Goal: Information Seeking & Learning: Learn about a topic

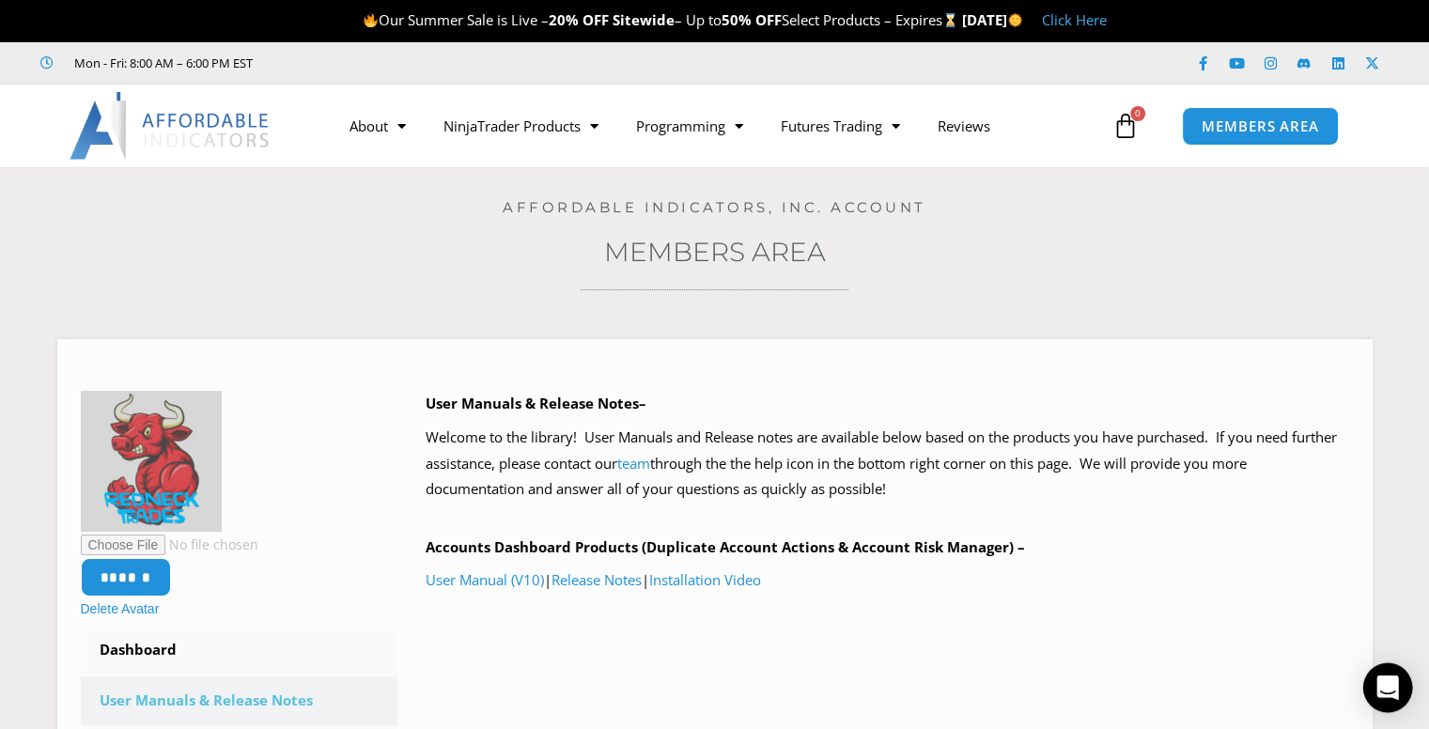
click at [1072, 685] on icon "Open Intercom Messenger" at bounding box center [1388, 688] width 22 height 24
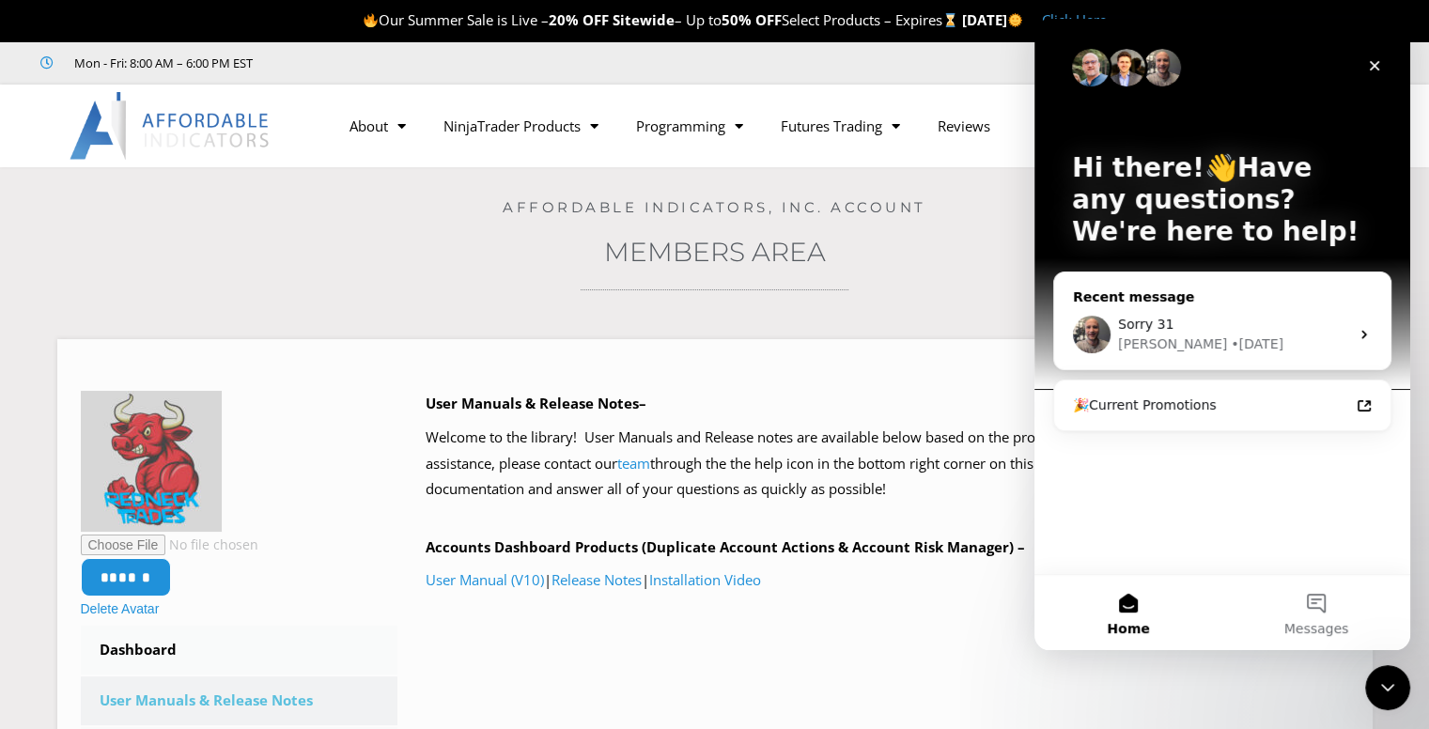
click at [1072, 346] on div "• 2d ago" at bounding box center [1257, 345] width 53 height 20
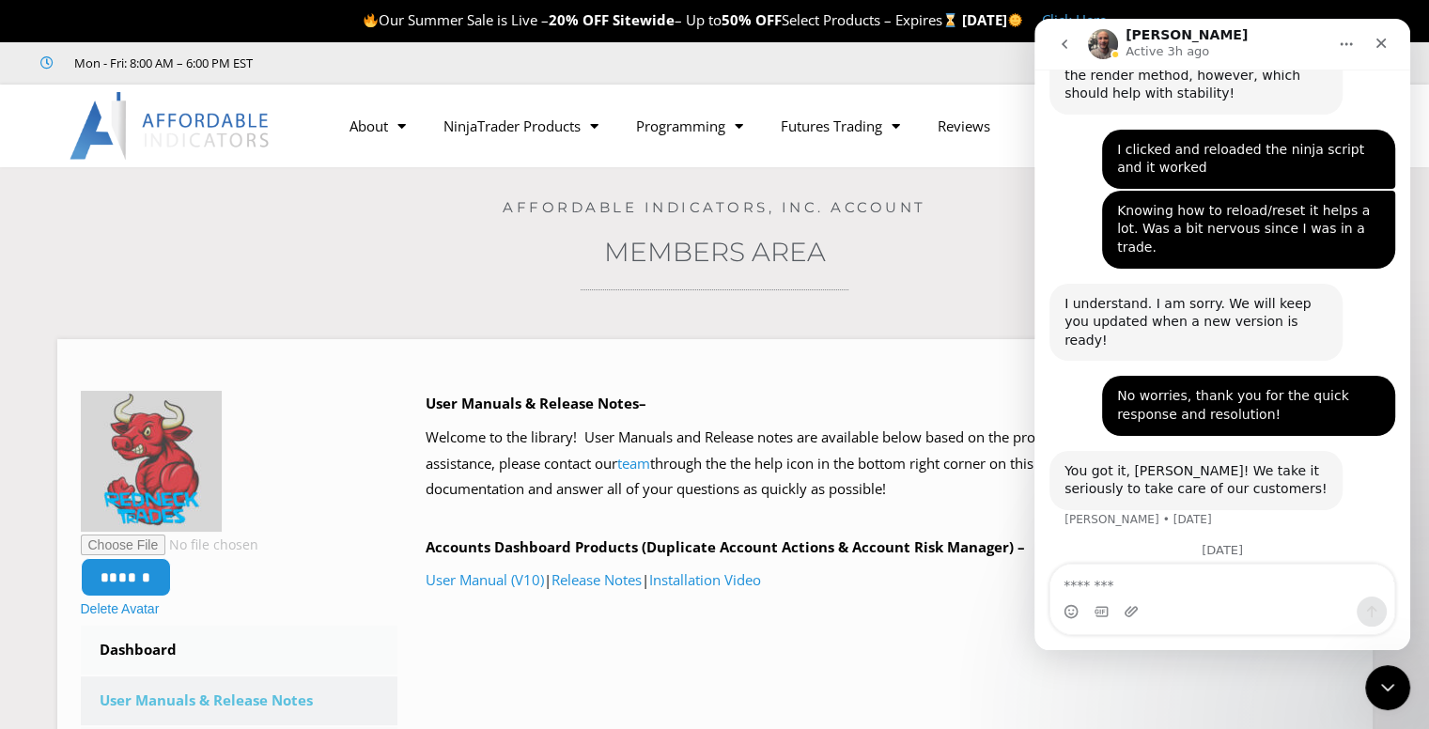
scroll to position [1632, 0]
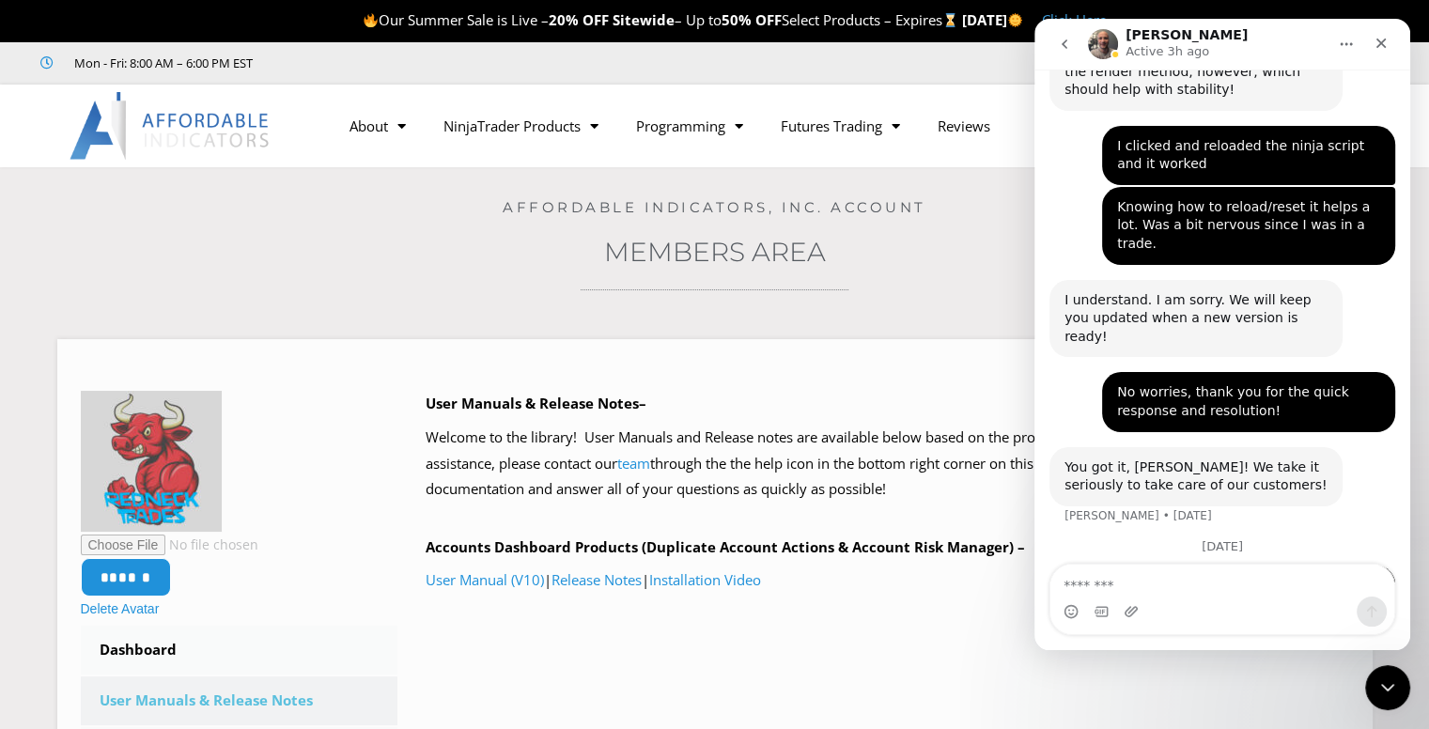
click at [1065, 53] on button "go back" at bounding box center [1065, 44] width 36 height 36
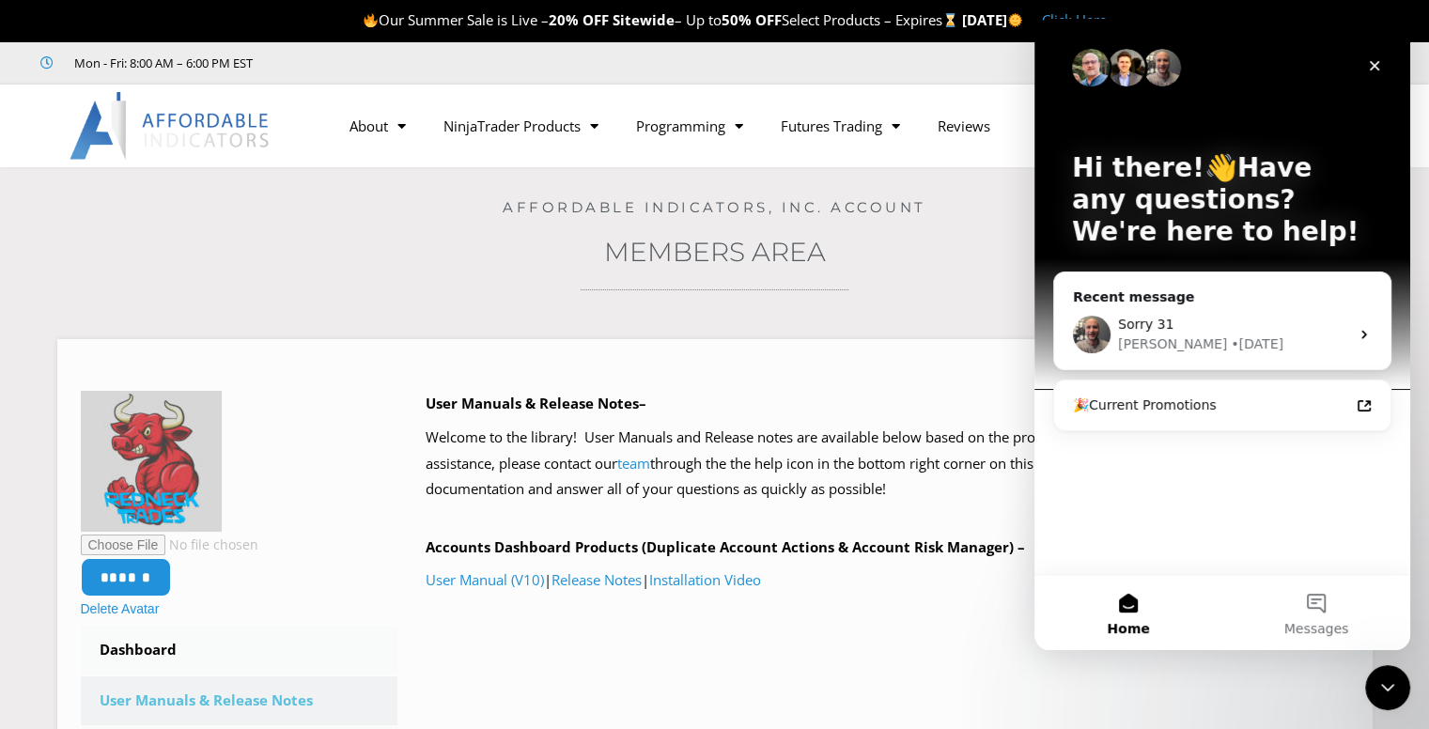
scroll to position [0, 0]
click at [1072, 610] on button "Messages" at bounding box center [1317, 612] width 188 height 75
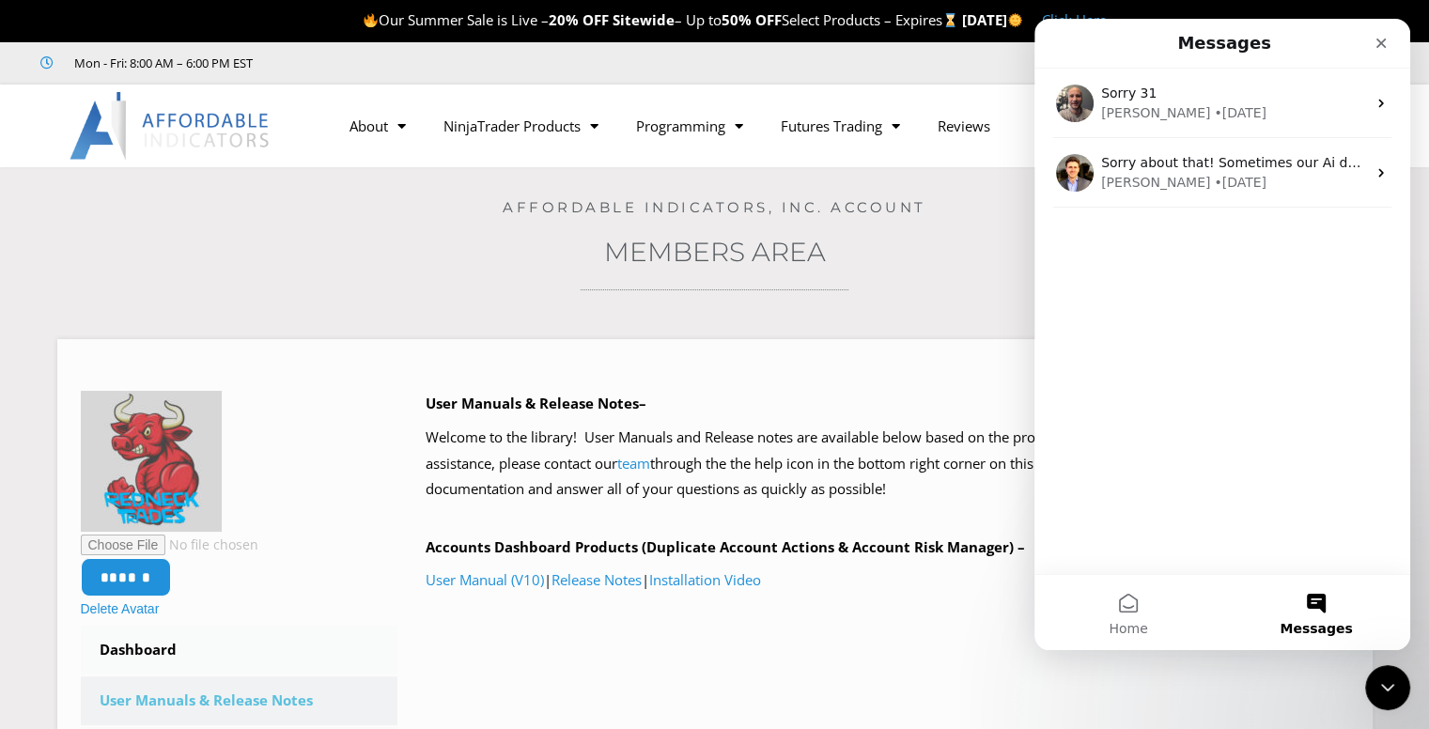
click at [1072, 373] on div "Sorry 31 Joel • 2d ago Sorry about that! Sometimes our Ai decides to make up an…" at bounding box center [1223, 322] width 376 height 506
click at [1072, 616] on button "Home" at bounding box center [1129, 612] width 188 height 75
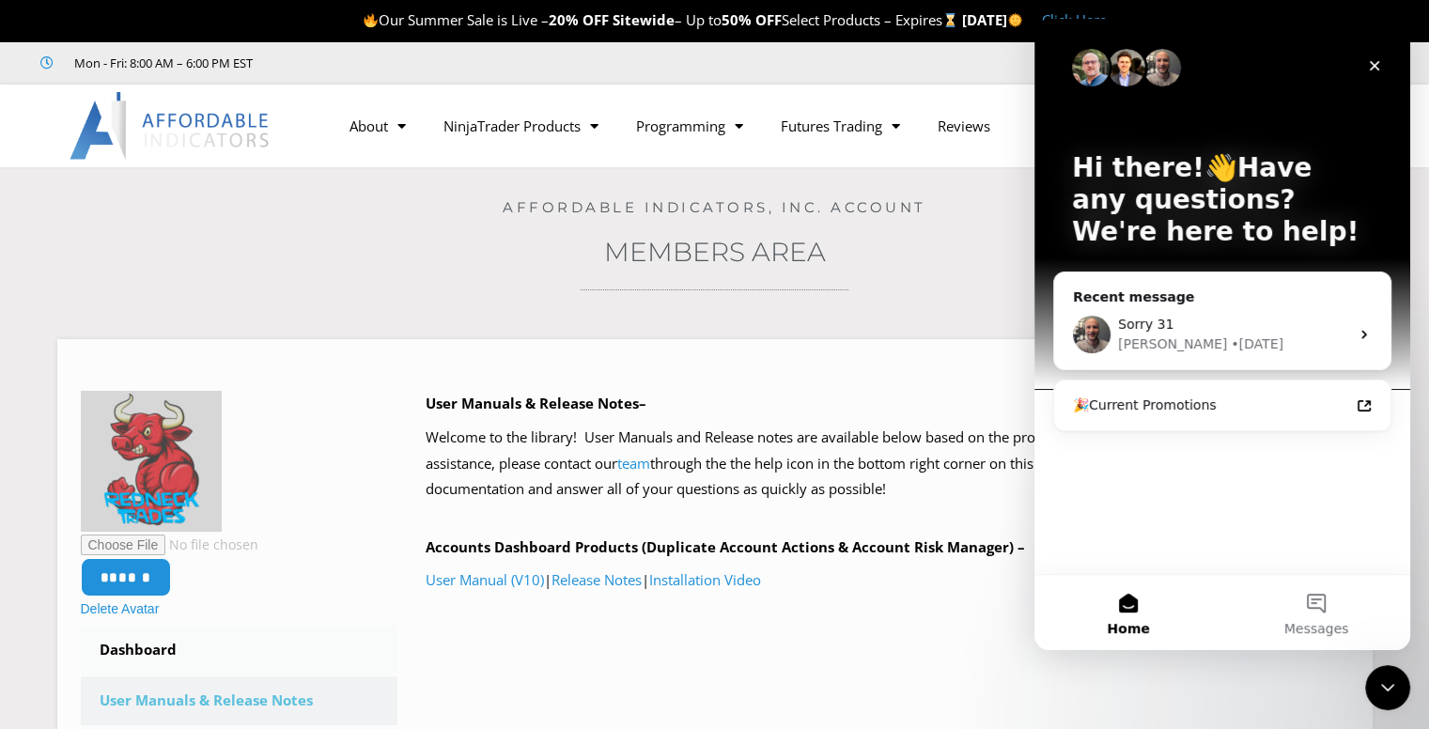
click at [1072, 612] on button "Home" at bounding box center [1129, 612] width 188 height 75
click at [1072, 607] on button "Messages" at bounding box center [1317, 612] width 188 height 75
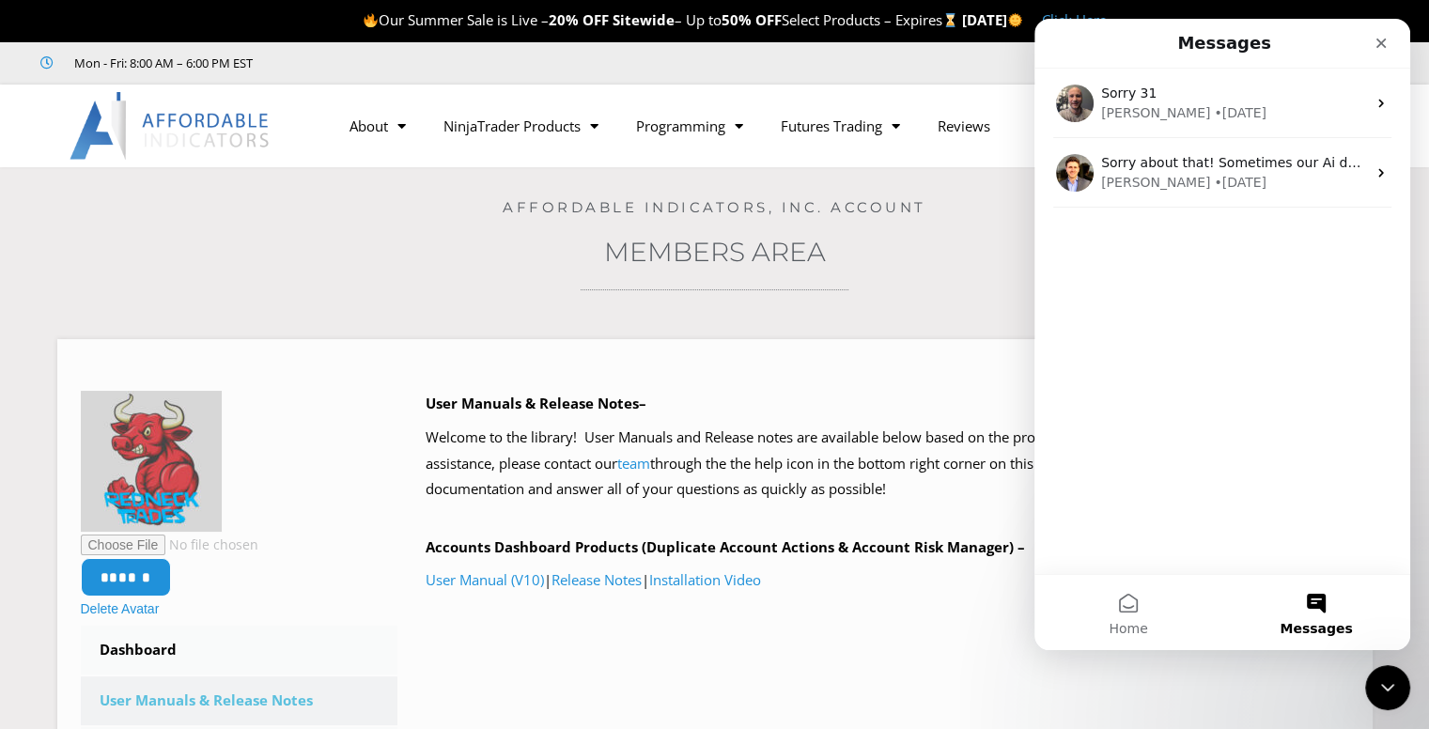
click at [1072, 392] on div "Sorry 31 Joel • 2d ago Sorry about that! Sometimes our Ai decides to make up an…" at bounding box center [1223, 322] width 376 height 506
click at [1072, 45] on icon "Close" at bounding box center [1381, 43] width 15 height 15
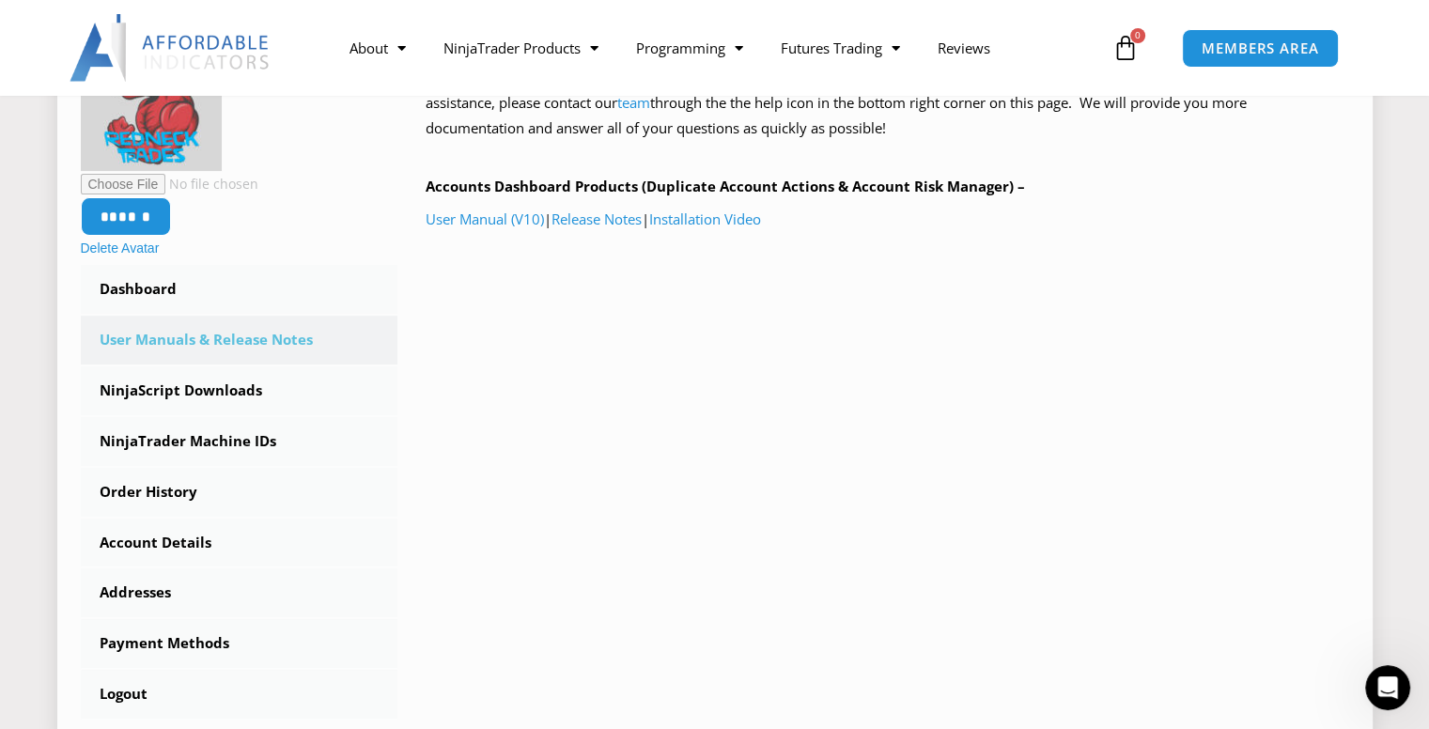
scroll to position [282, 0]
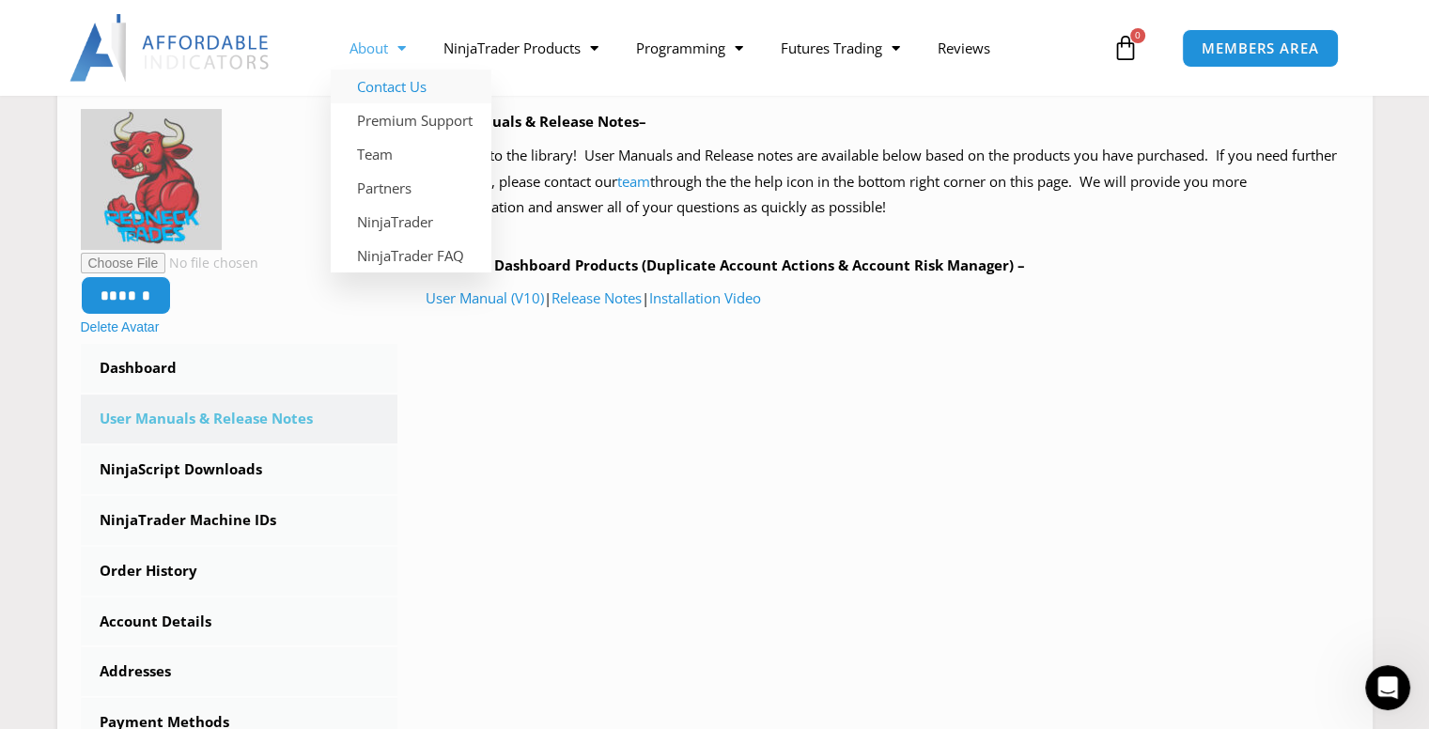
click at [402, 86] on link "Contact Us" at bounding box center [411, 87] width 161 height 34
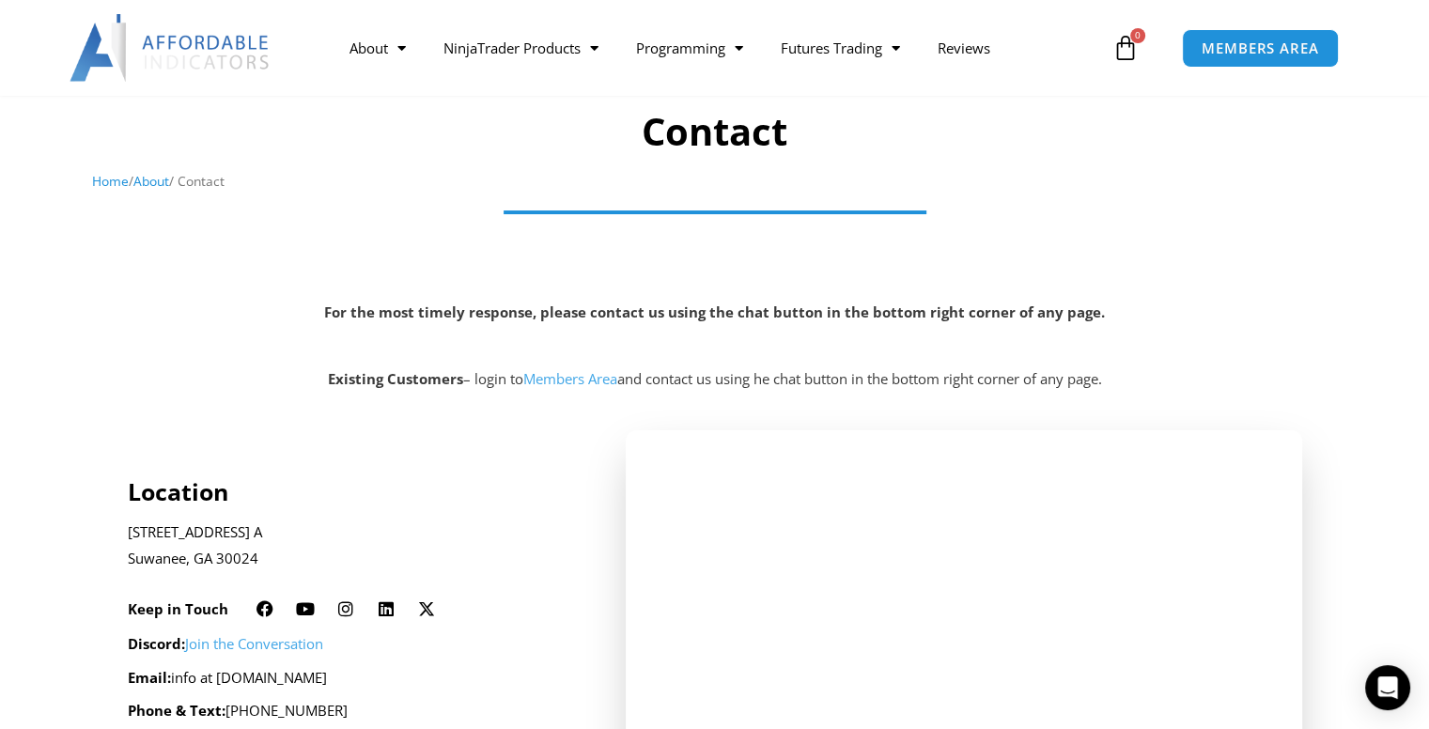
scroll to position [282, 0]
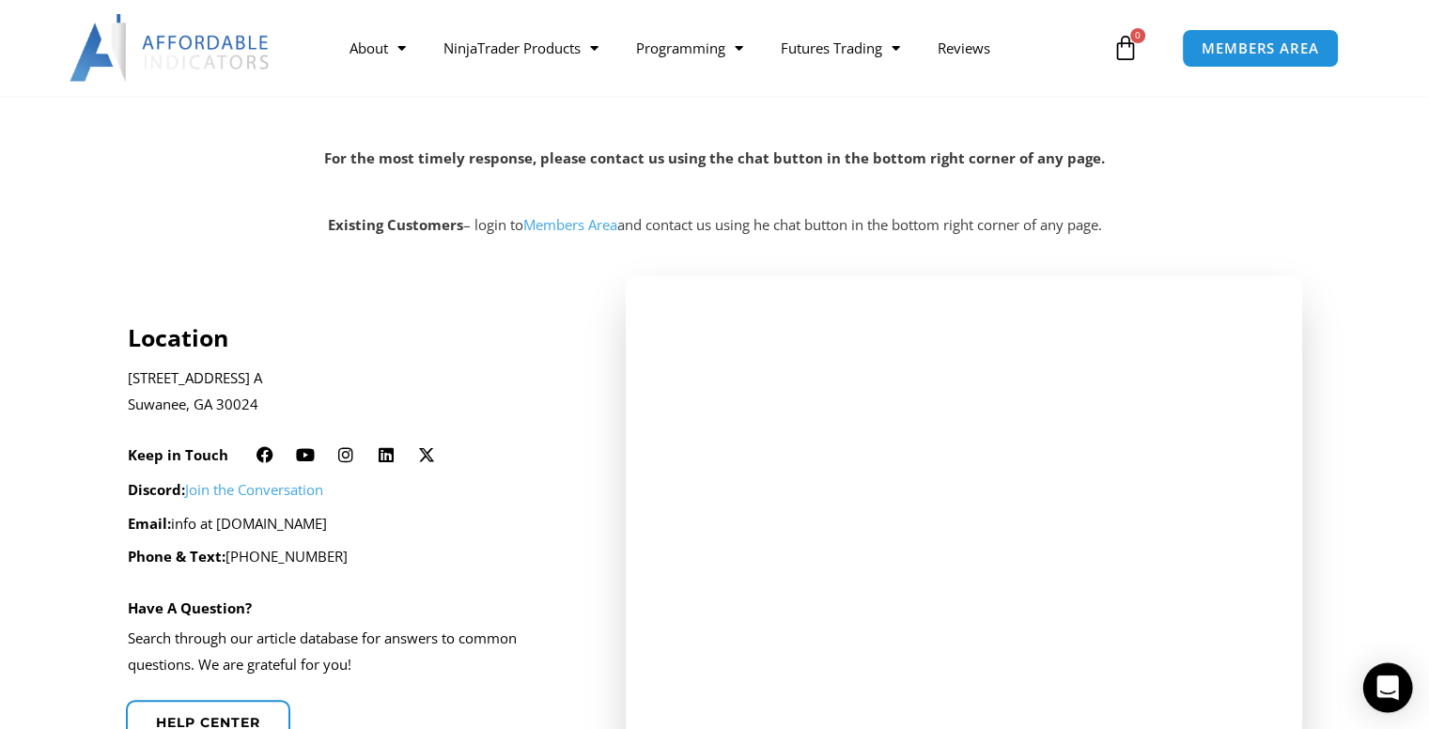
click at [1395, 700] on div "Open Intercom Messenger" at bounding box center [1389, 688] width 50 height 50
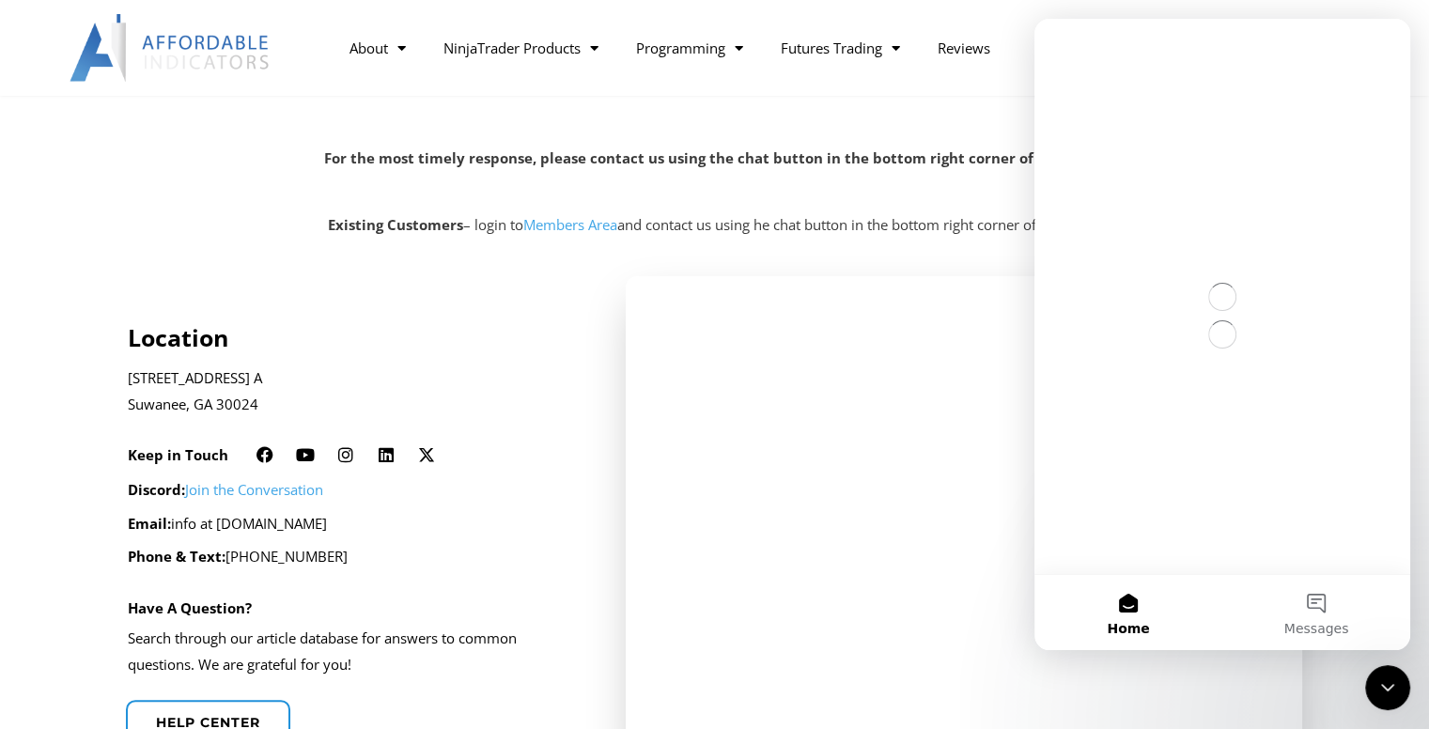
scroll to position [0, 0]
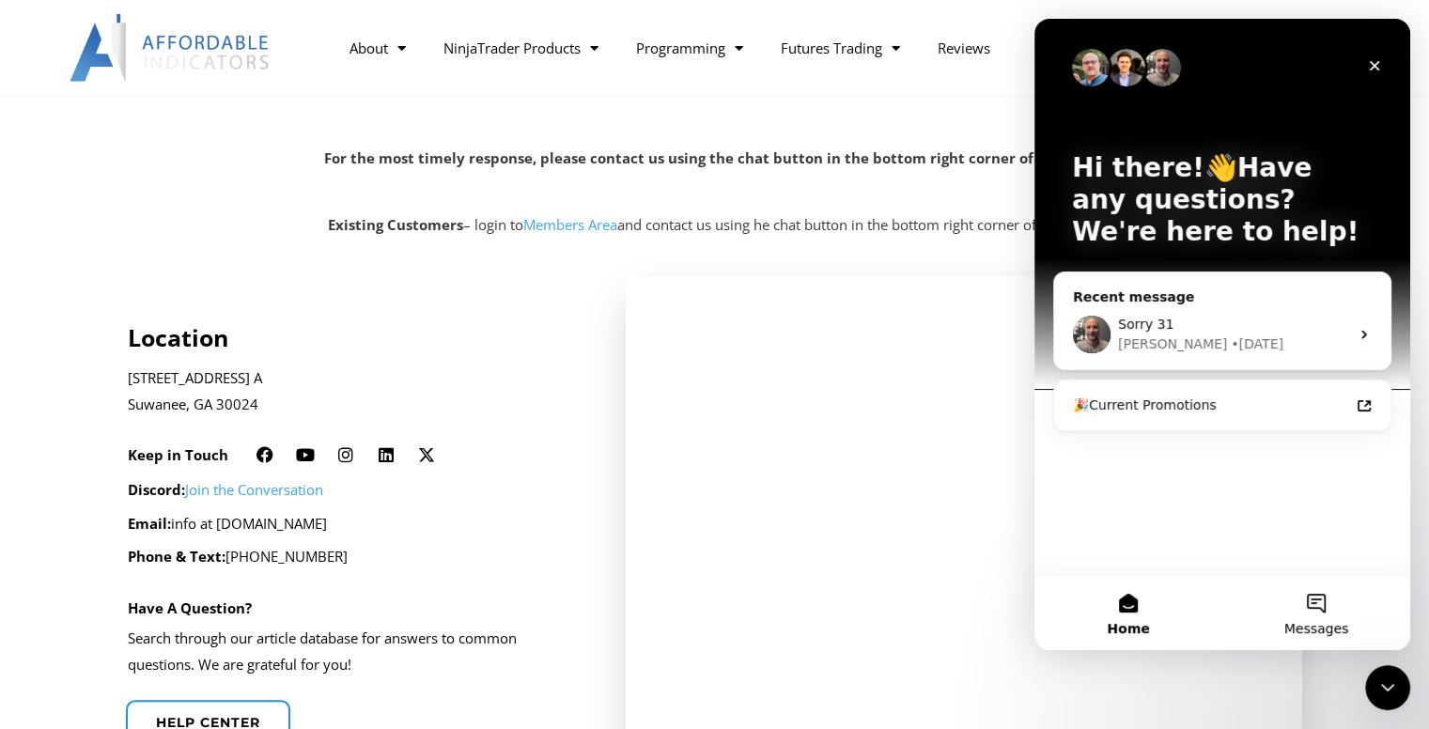
click at [1322, 608] on button "Messages" at bounding box center [1317, 612] width 188 height 75
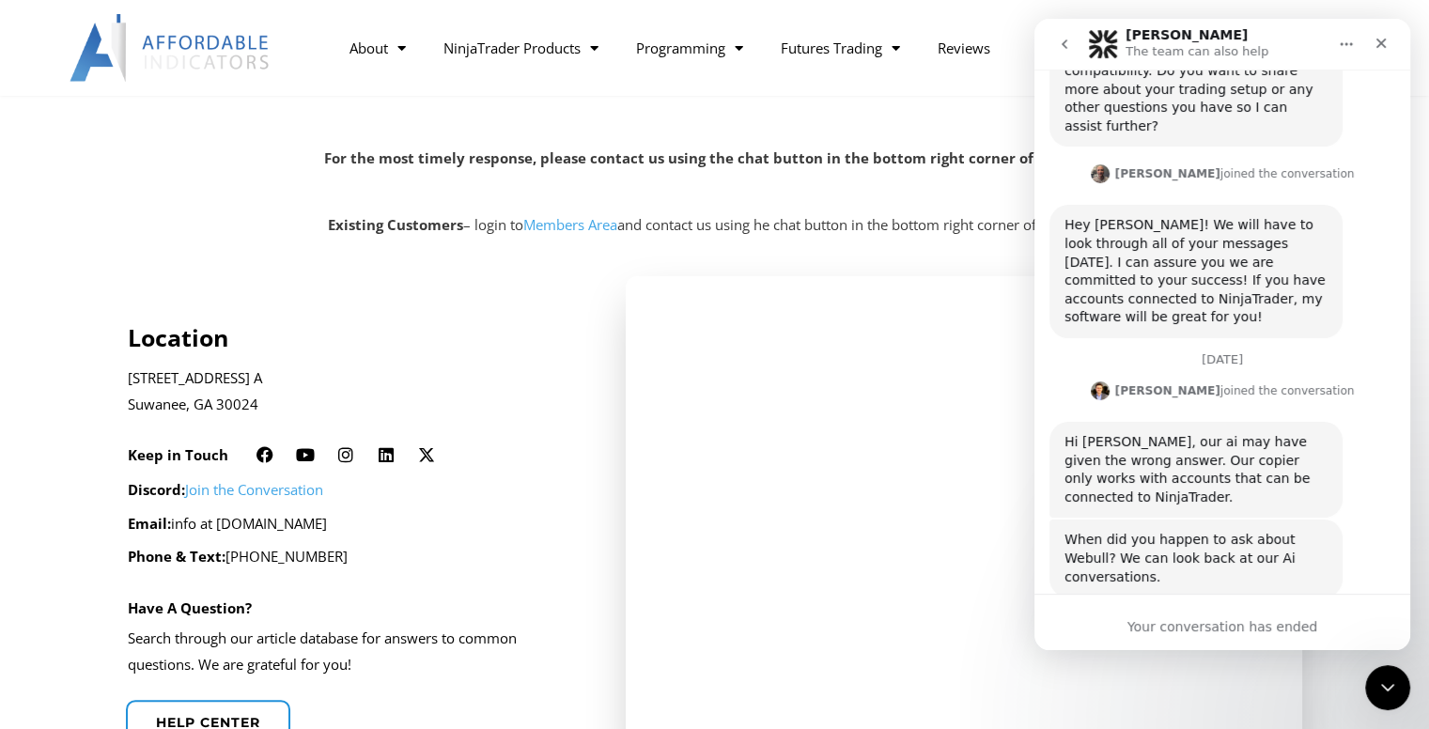
scroll to position [4220, 0]
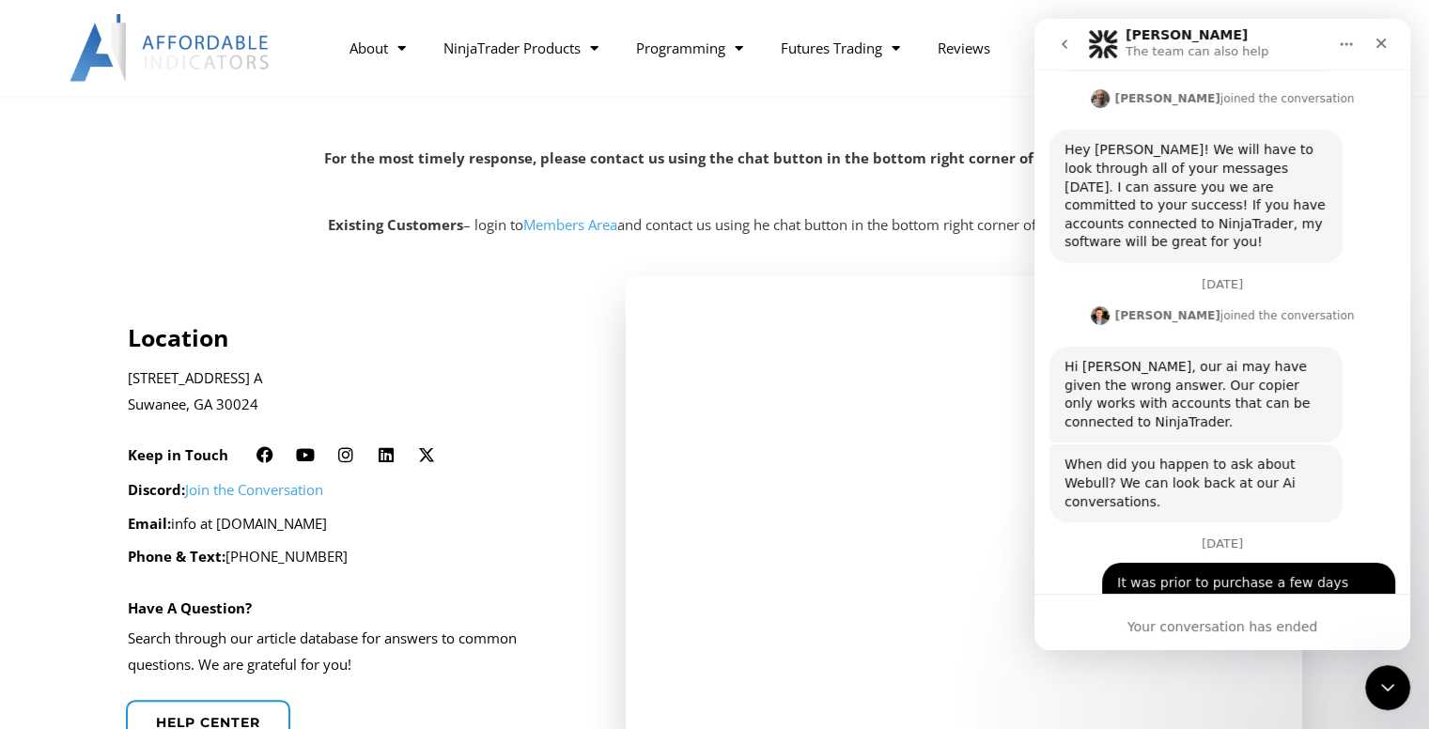
click at [1061, 50] on icon "go back" at bounding box center [1064, 44] width 15 height 15
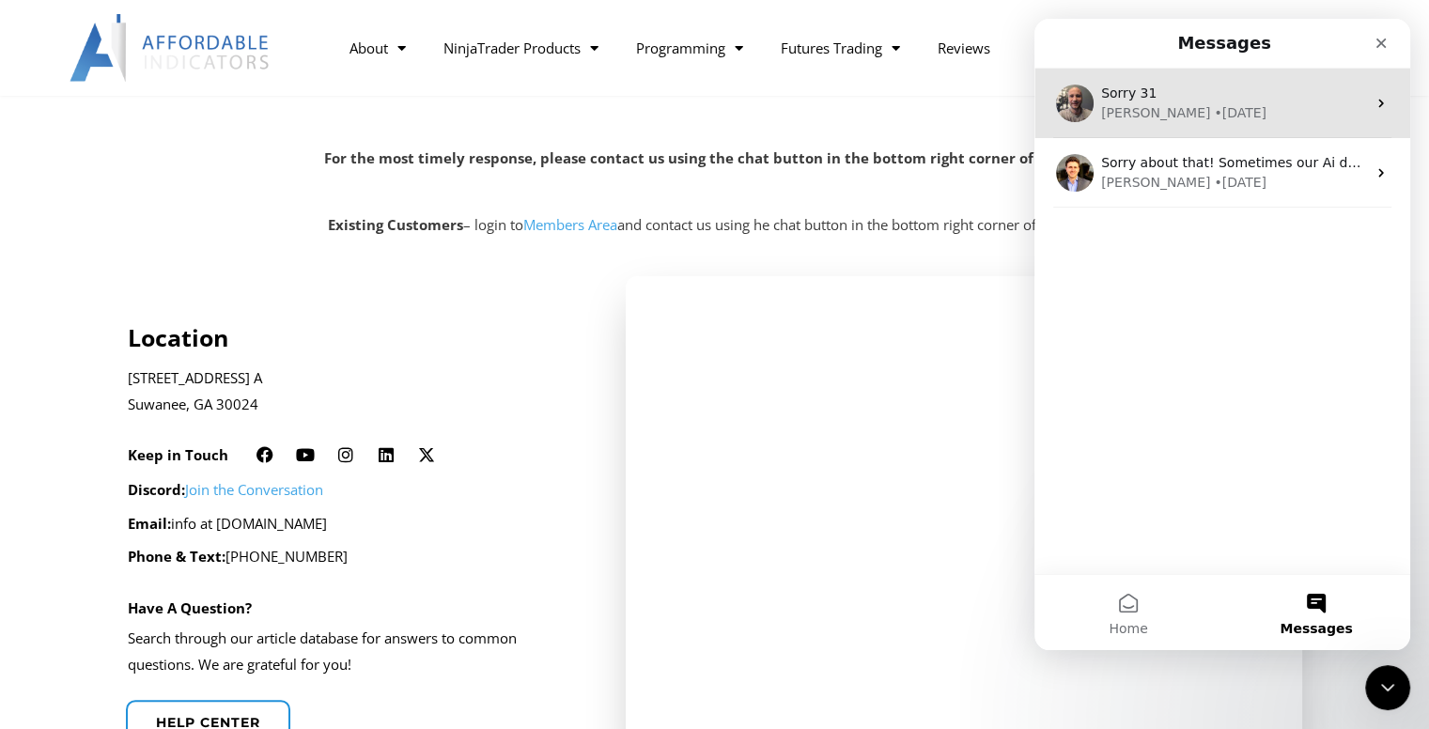
click at [1140, 91] on span "Sorry 31" at bounding box center [1128, 93] width 55 height 15
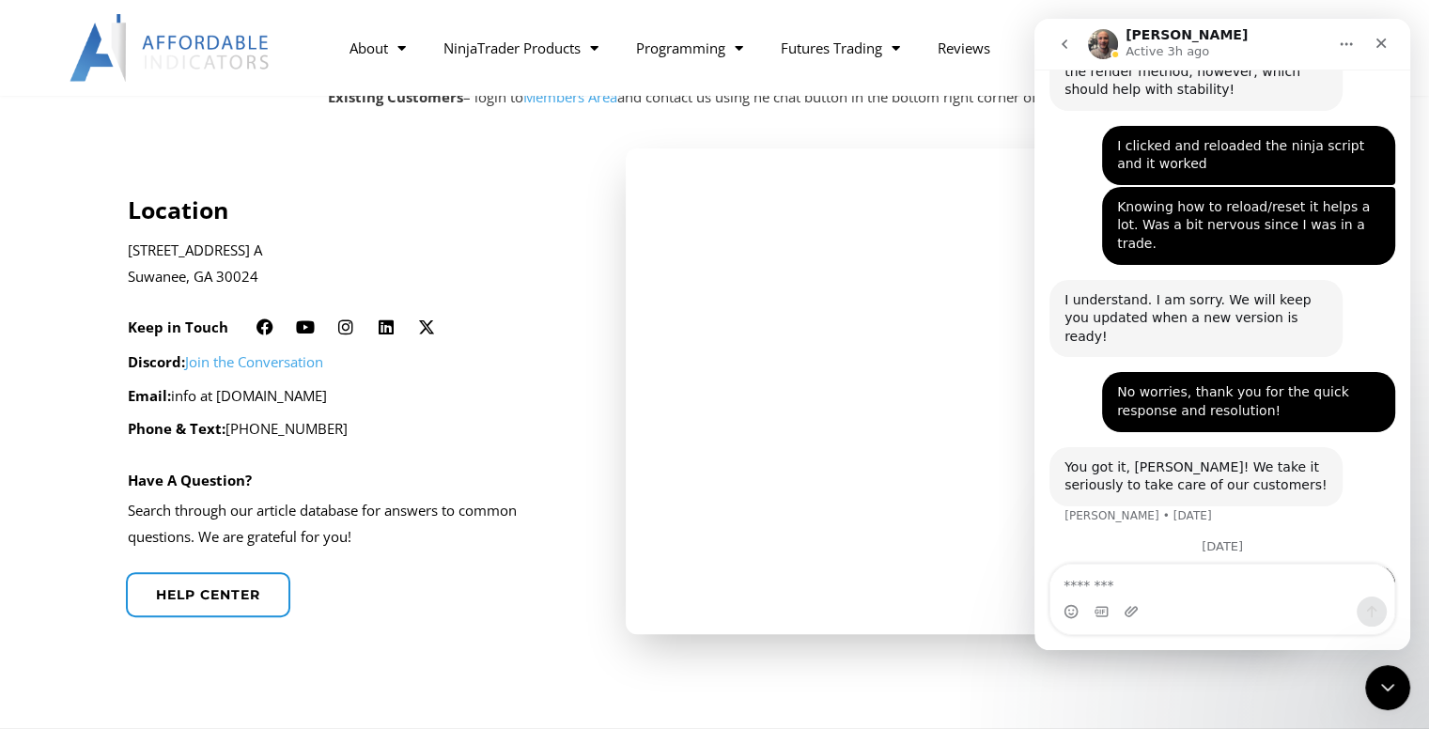
scroll to position [470, 0]
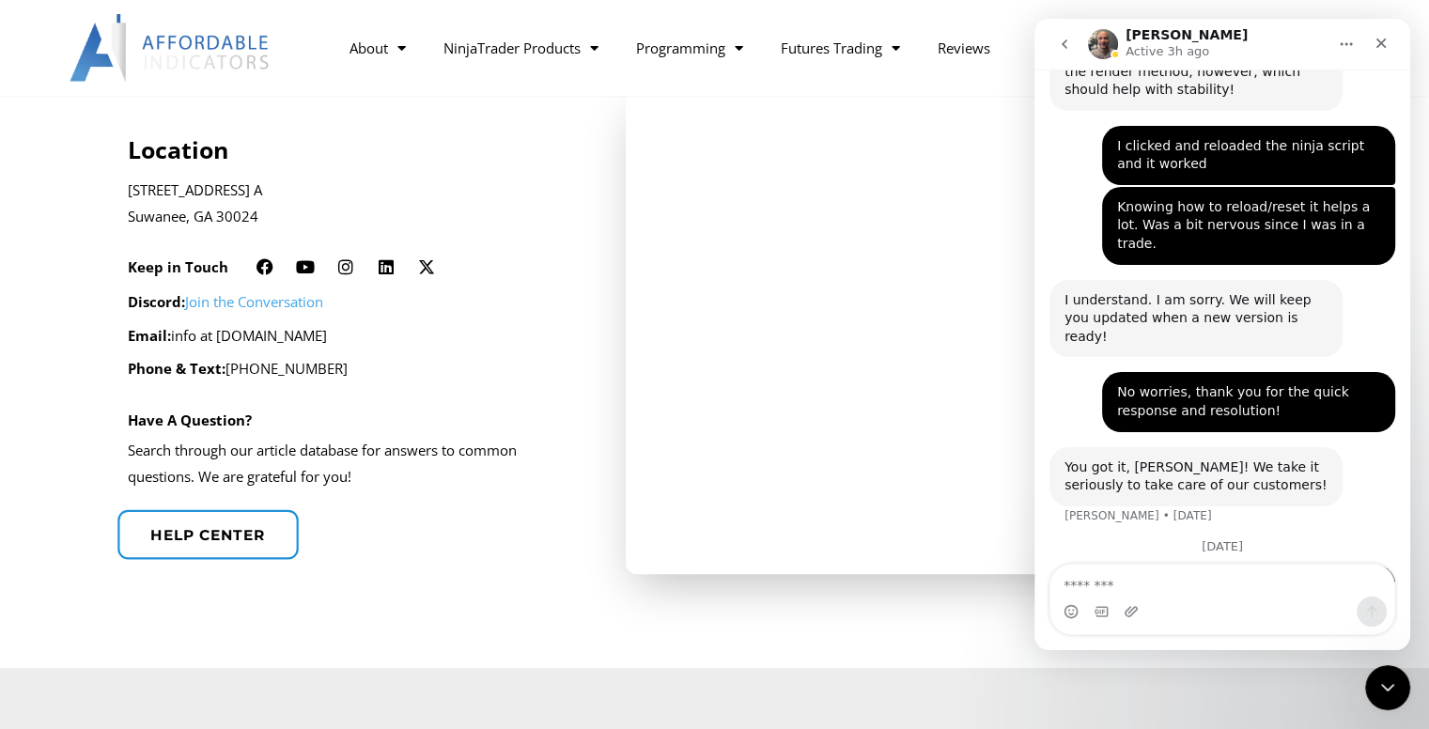
click at [237, 532] on span "Help center" at bounding box center [207, 534] width 115 height 14
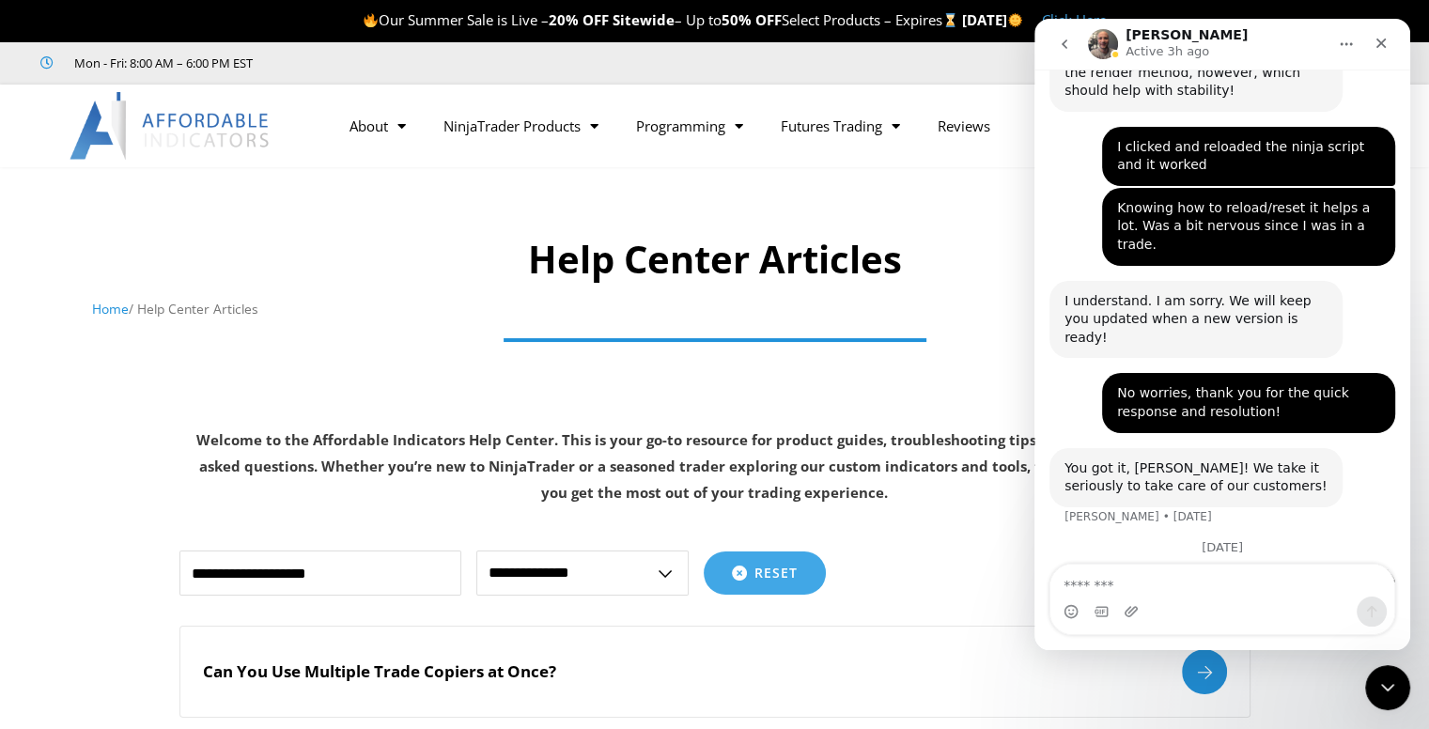
scroll to position [1632, 0]
click at [1345, 47] on icon "Home" at bounding box center [1346, 44] width 15 height 15
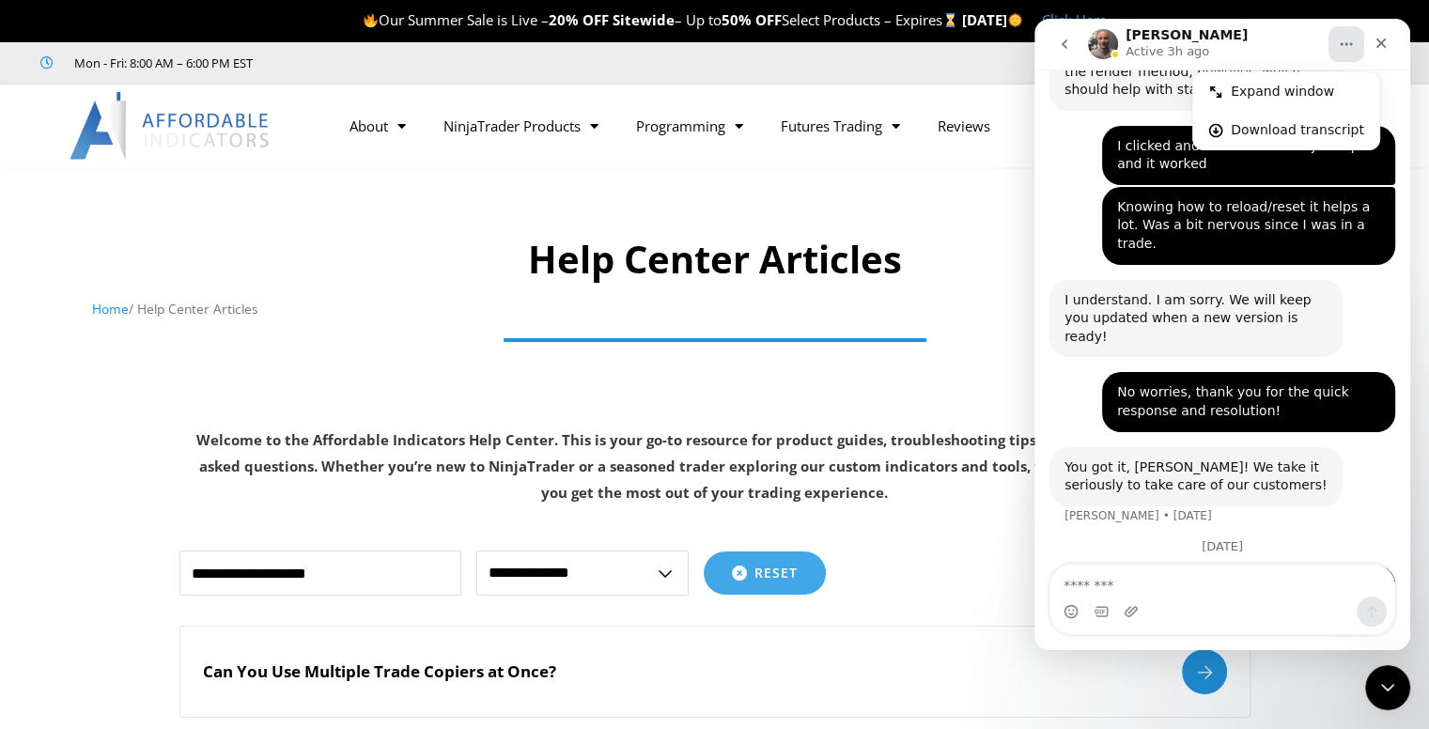
click at [1345, 47] on icon "Home" at bounding box center [1346, 44] width 15 height 15
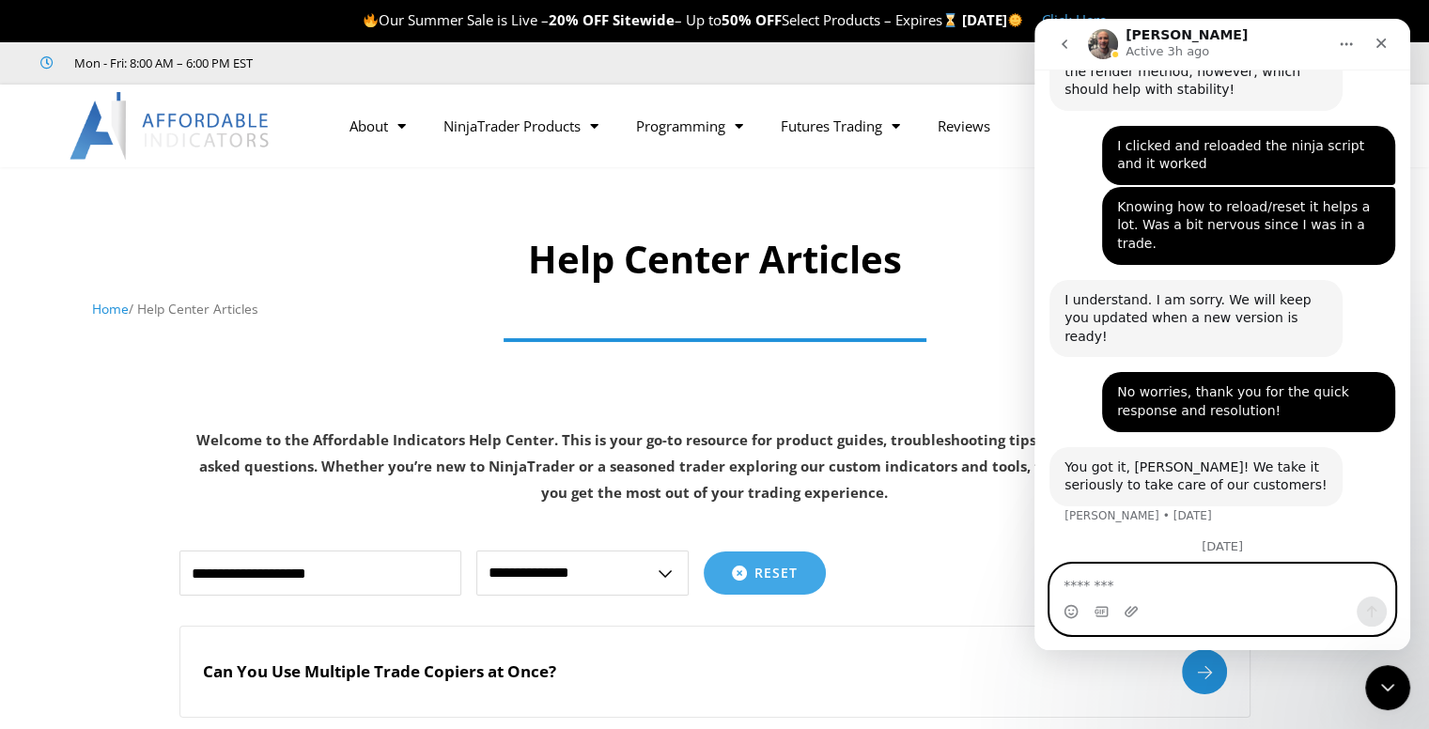
click at [1198, 586] on textarea "Message…" at bounding box center [1223, 581] width 344 height 32
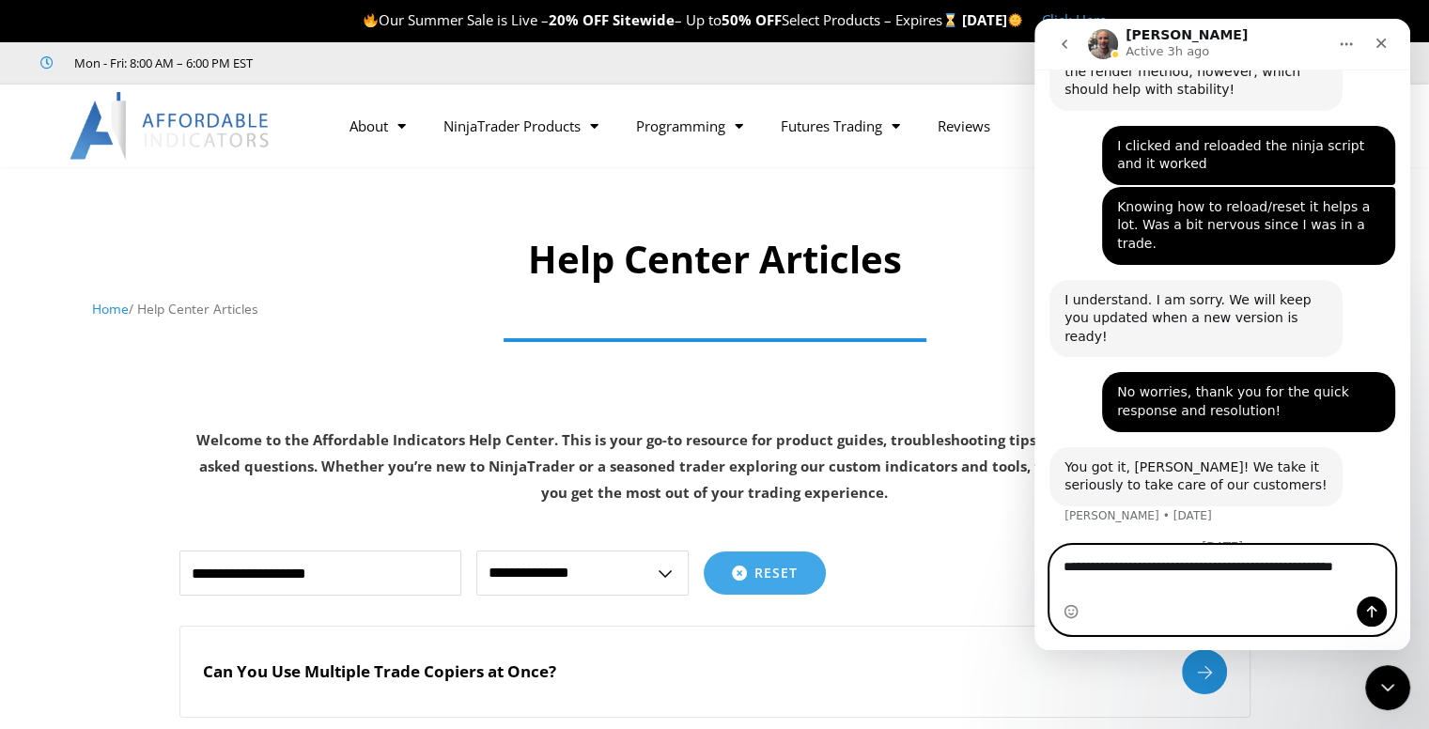
scroll to position [1651, 0]
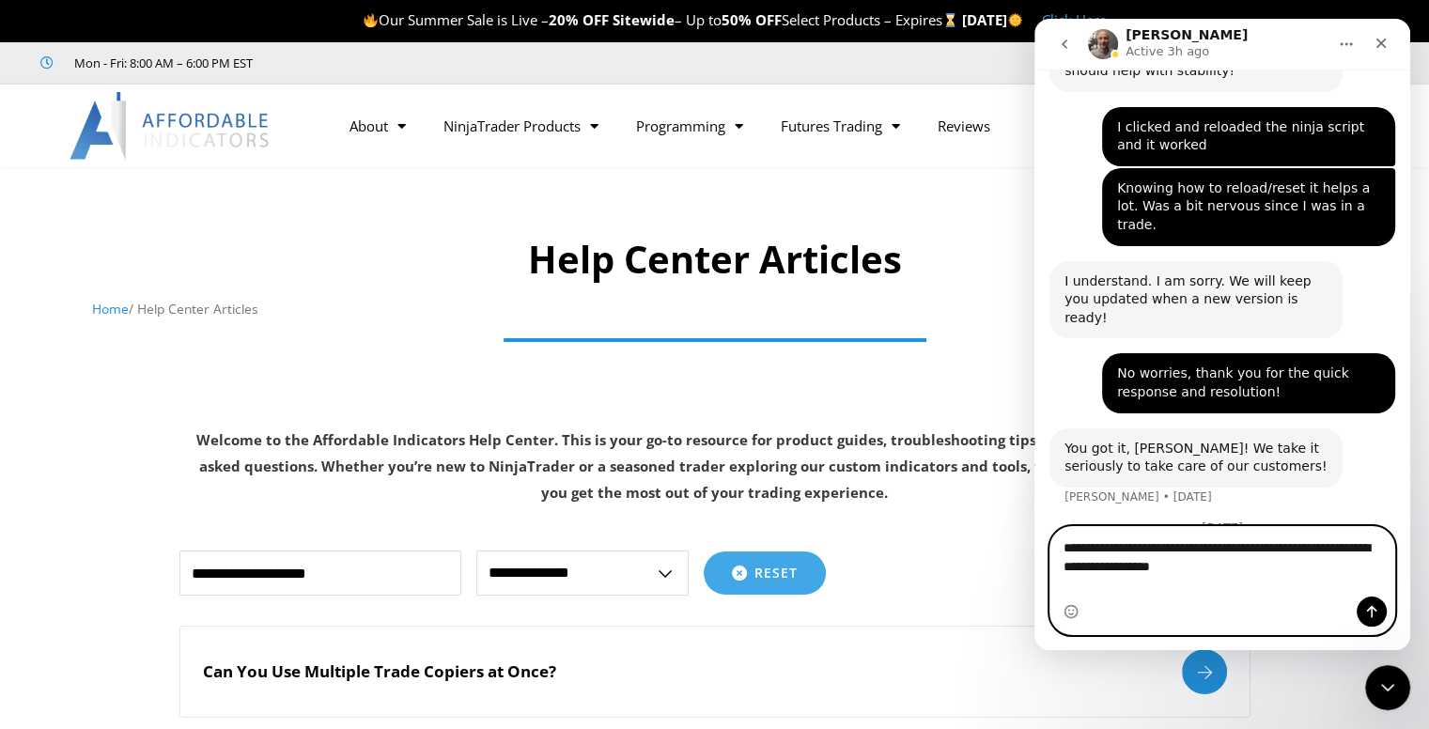
type textarea "**********"
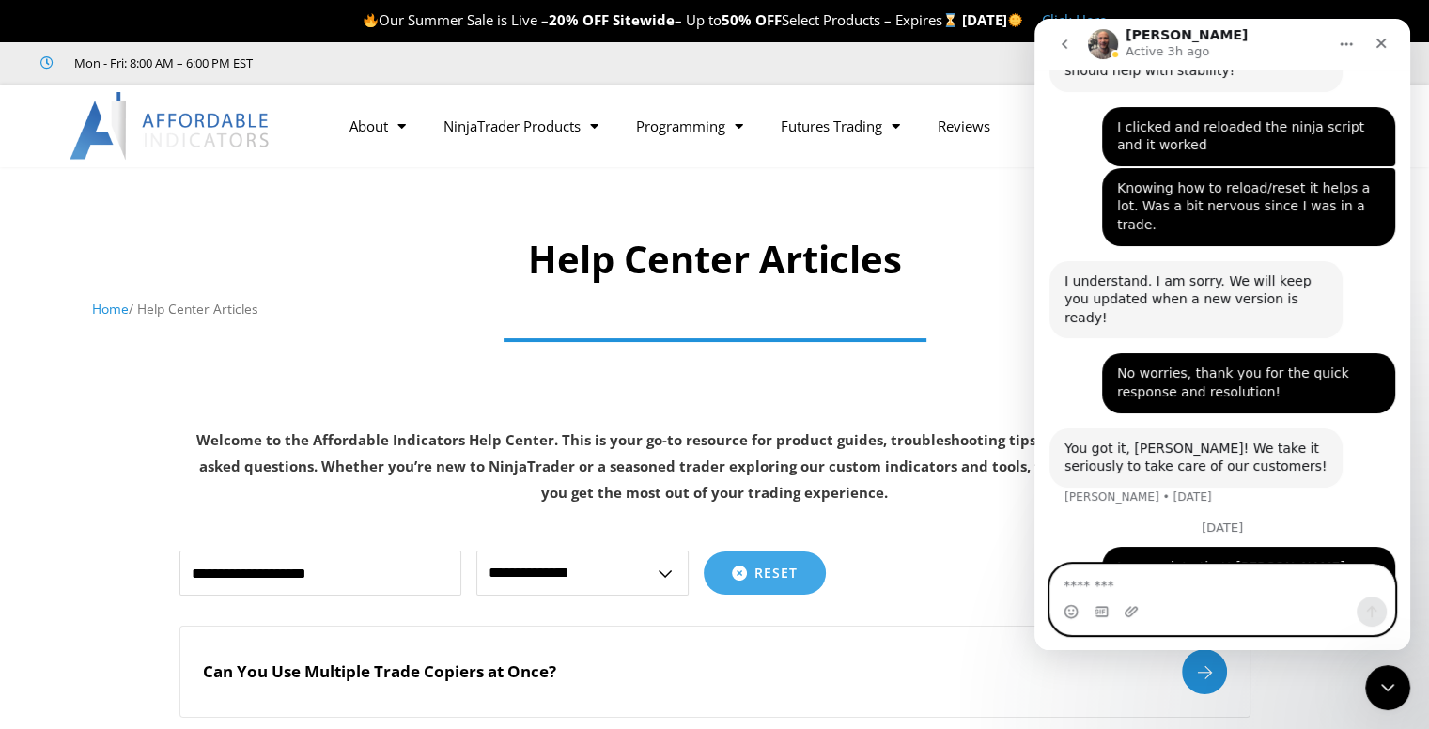
scroll to position [1733, 0]
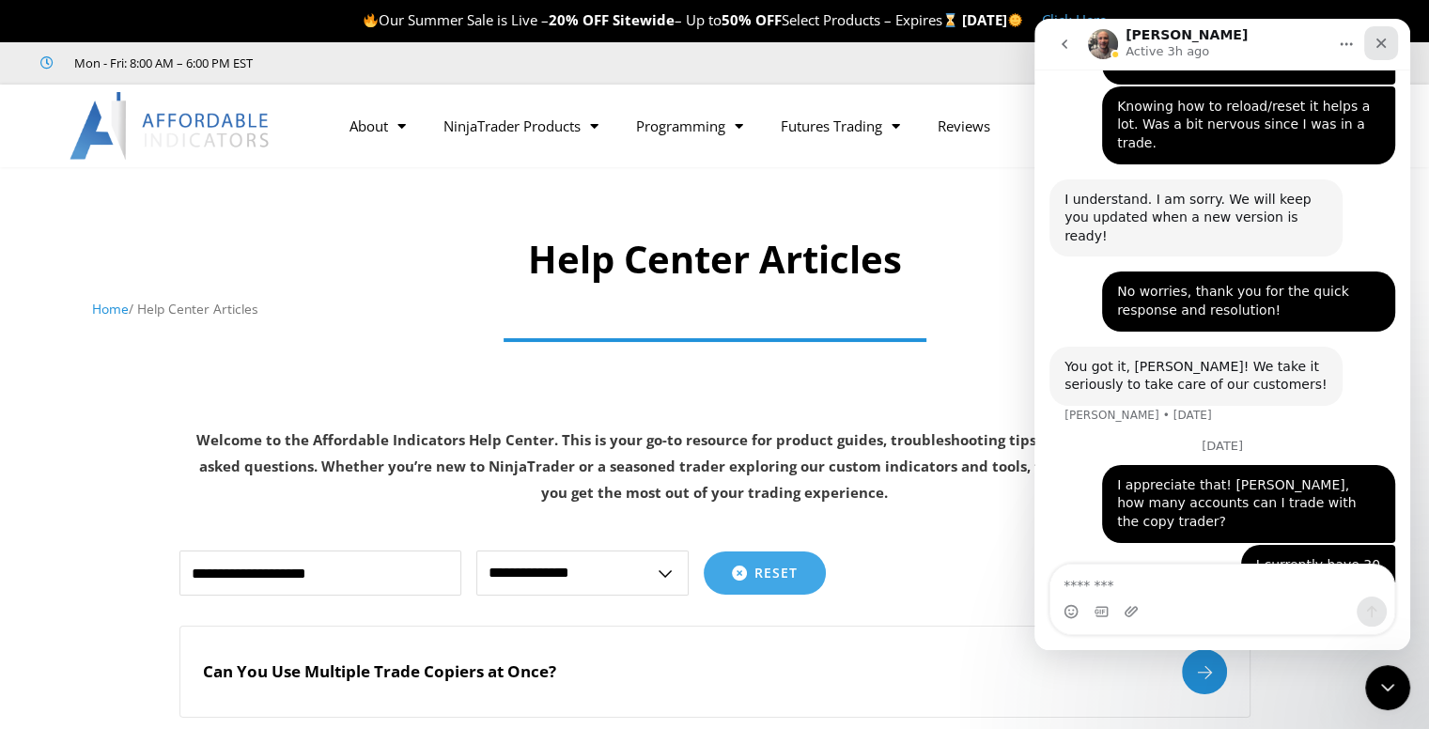
click at [1384, 39] on icon "Close" at bounding box center [1382, 44] width 10 height 10
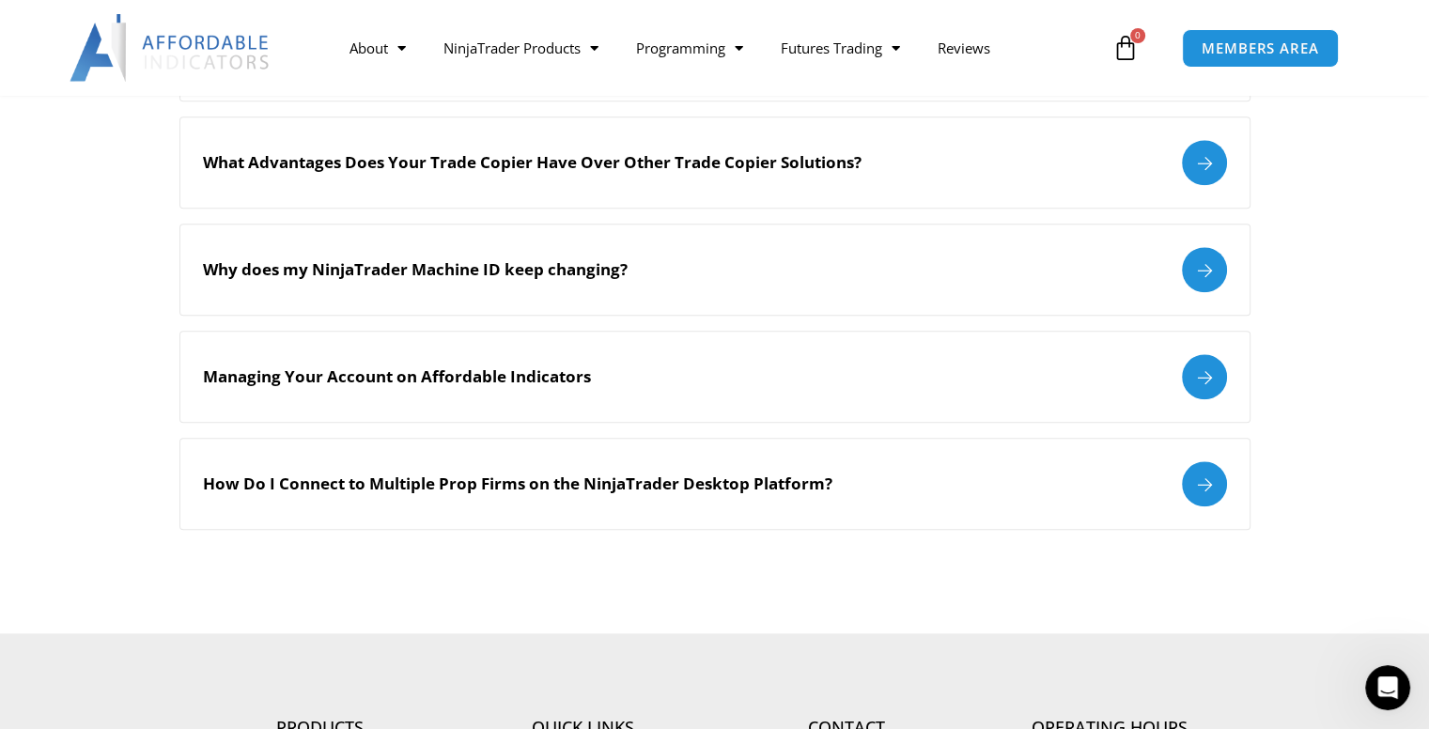
scroll to position [2161, 0]
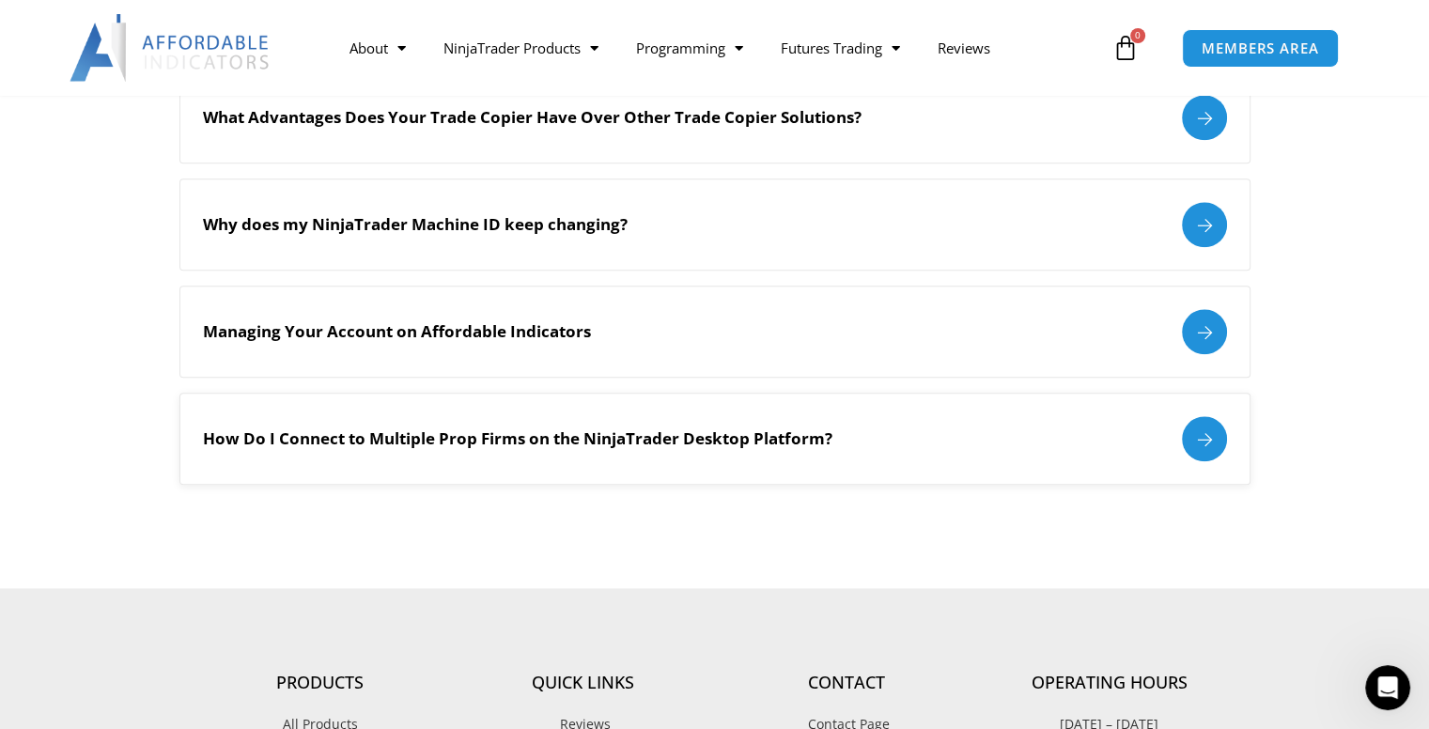
click at [1202, 438] on div at bounding box center [1204, 438] width 45 height 45
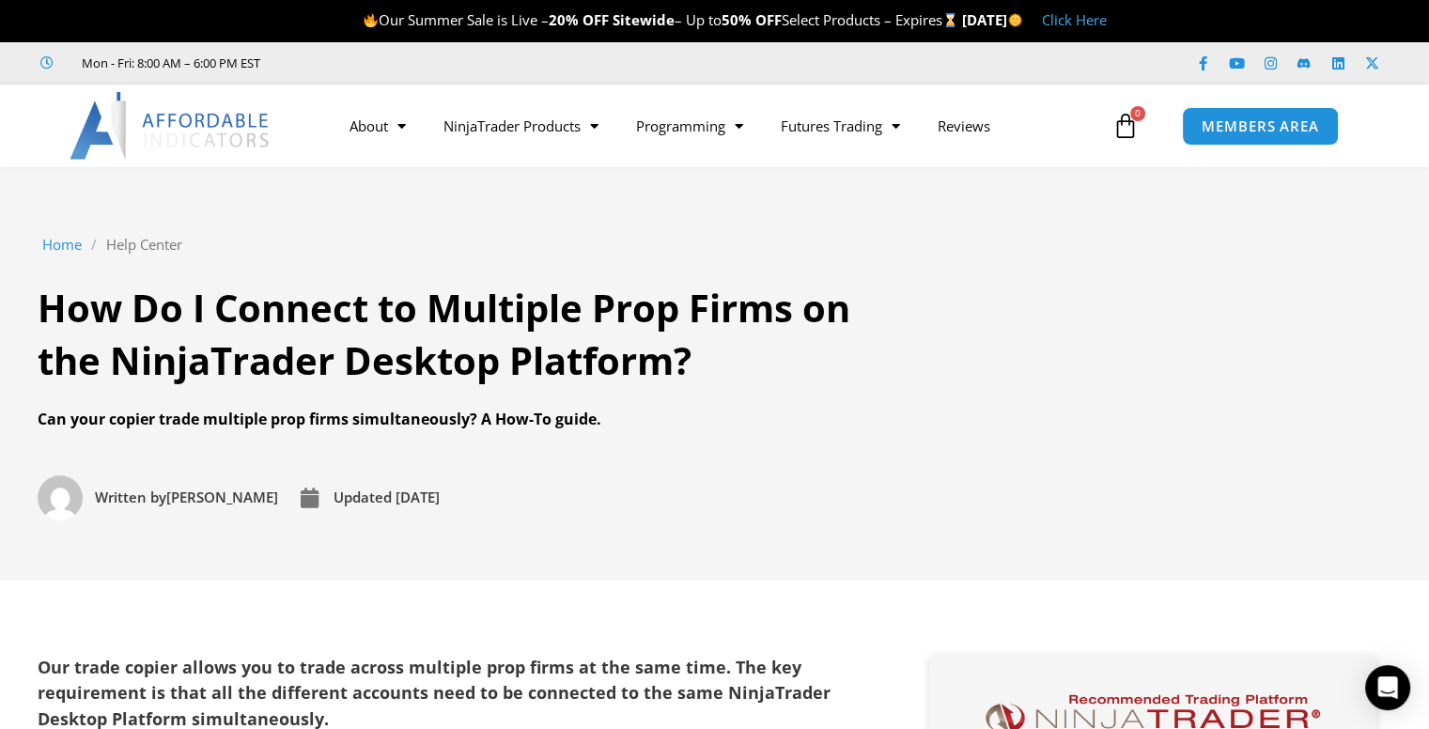
click at [172, 252] on link "Help Center" at bounding box center [144, 245] width 76 height 26
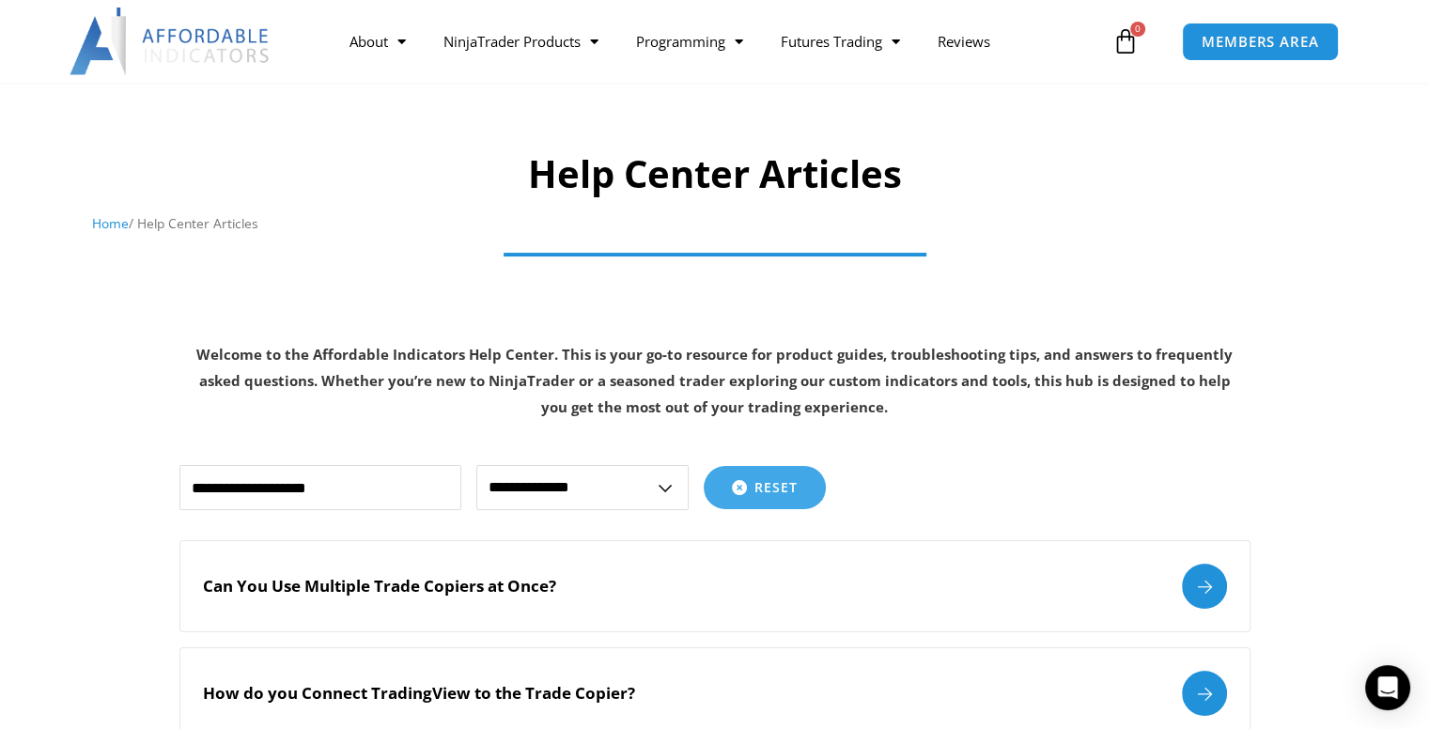
scroll to position [188, 0]
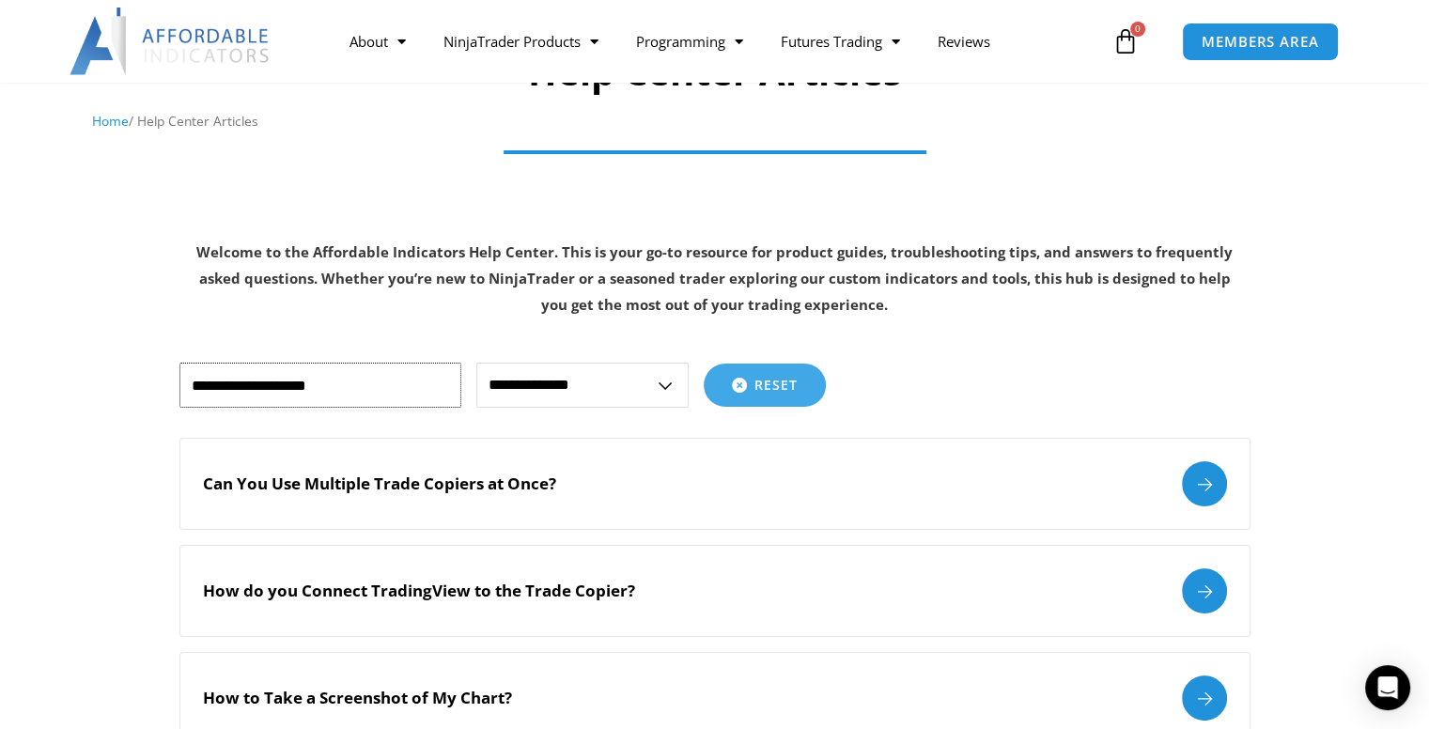
click at [253, 384] on input "text" at bounding box center [320, 385] width 282 height 45
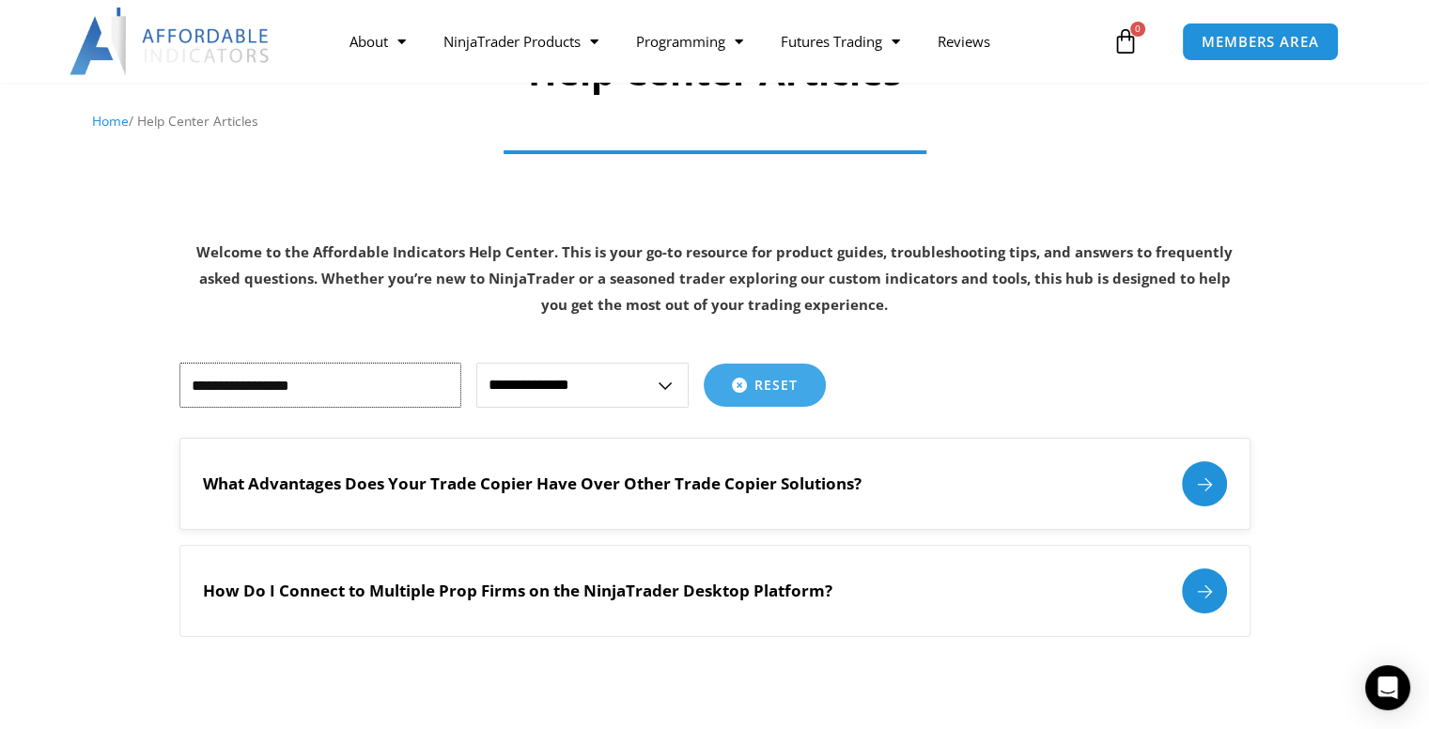
type input "**********"
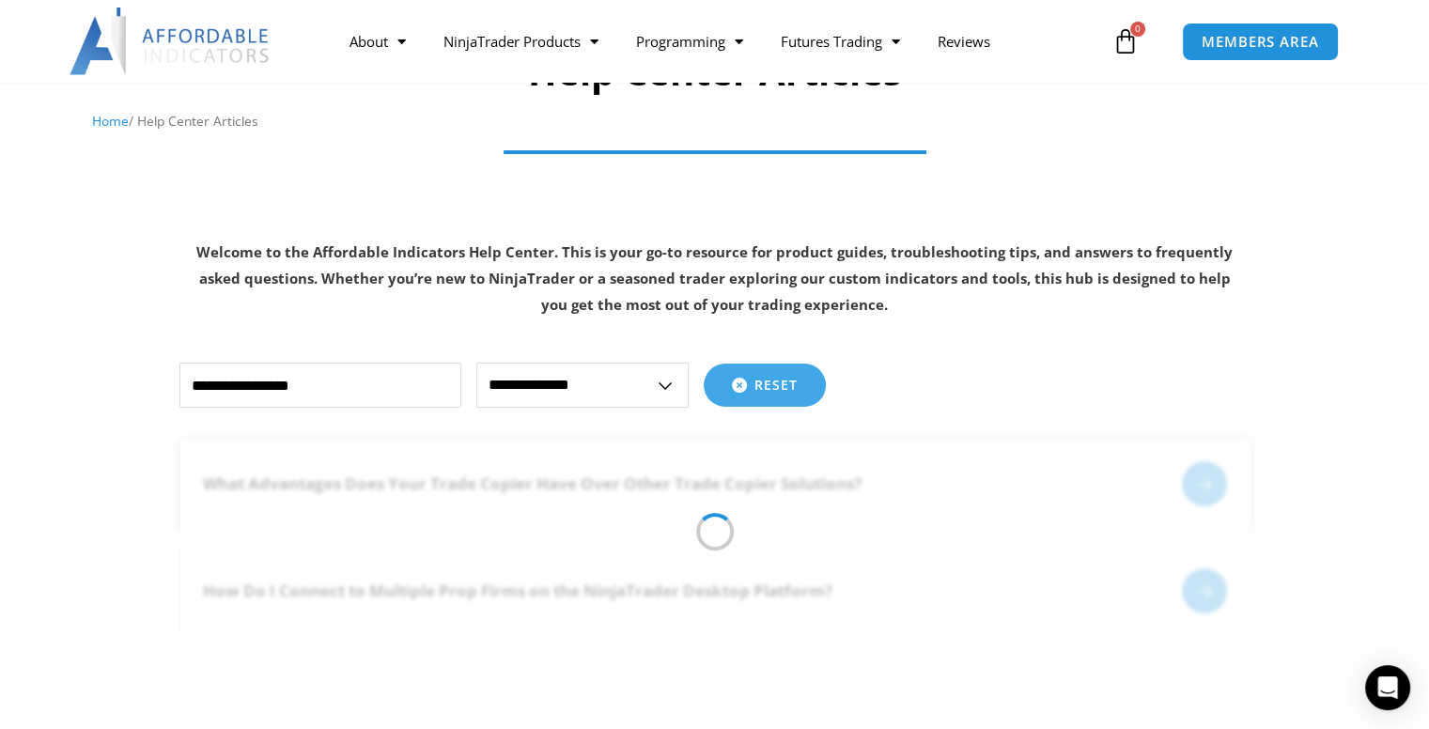
click at [1210, 475] on div at bounding box center [1204, 483] width 45 height 45
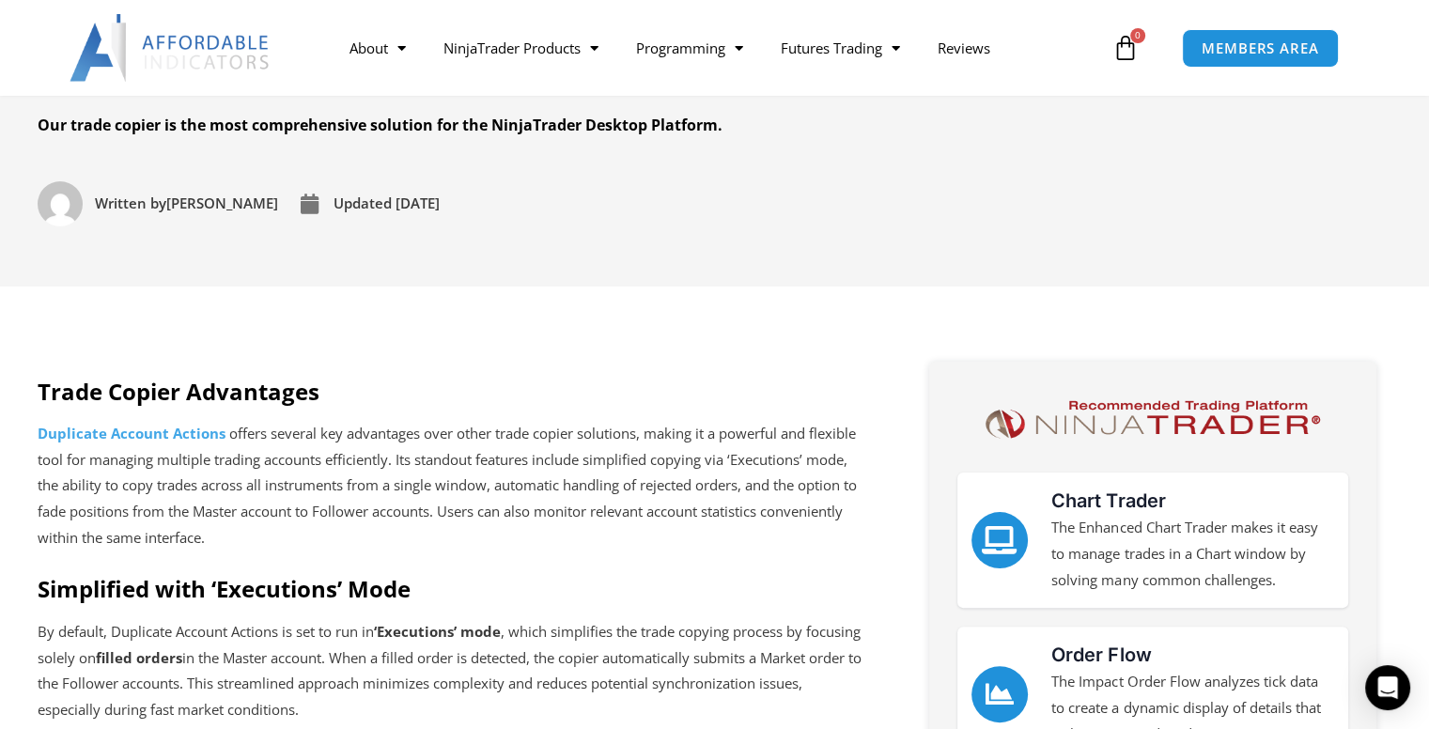
scroll to position [282, 0]
